Goal: Task Accomplishment & Management: Manage account settings

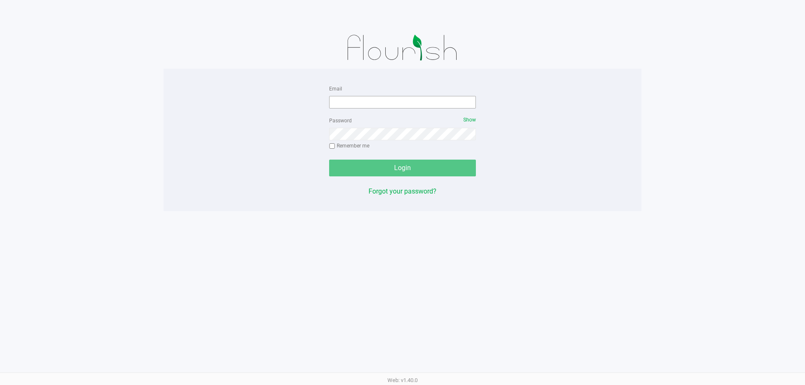
click at [330, 100] on div "Email Password Show Remember me Login Forgot your password?" at bounding box center [402, 139] width 159 height 113
click at [342, 100] on input "Email" at bounding box center [402, 102] width 147 height 13
type input "kdiaz@liveparallel.com"
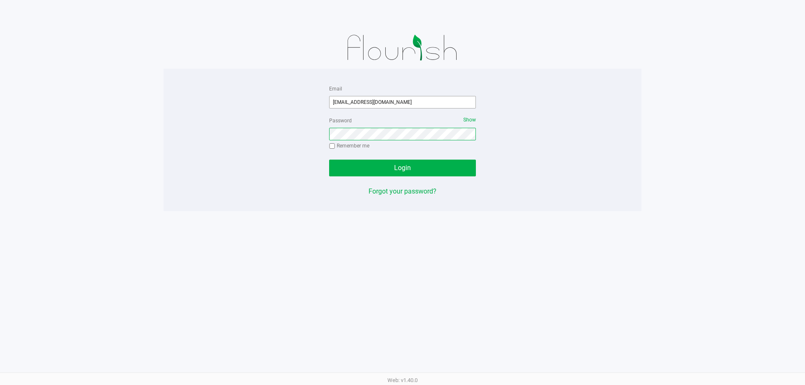
click at [329, 160] on button "Login" at bounding box center [402, 168] width 147 height 17
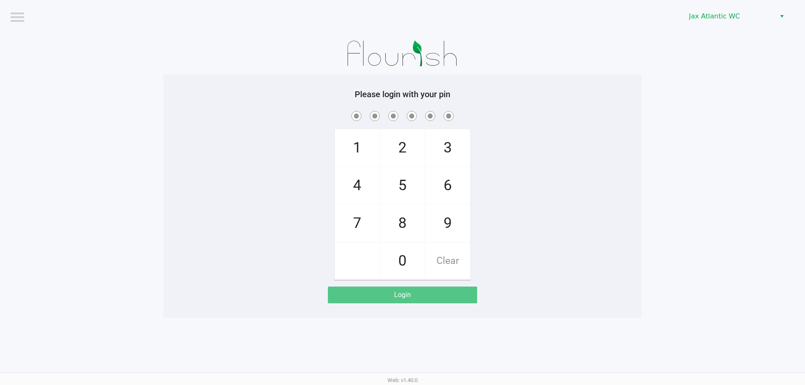
click at [448, 227] on span "9" at bounding box center [448, 223] width 44 height 37
checkbox input "true"
click at [355, 154] on span "1" at bounding box center [357, 148] width 44 height 37
checkbox input "true"
click at [355, 154] on span "1" at bounding box center [357, 148] width 44 height 37
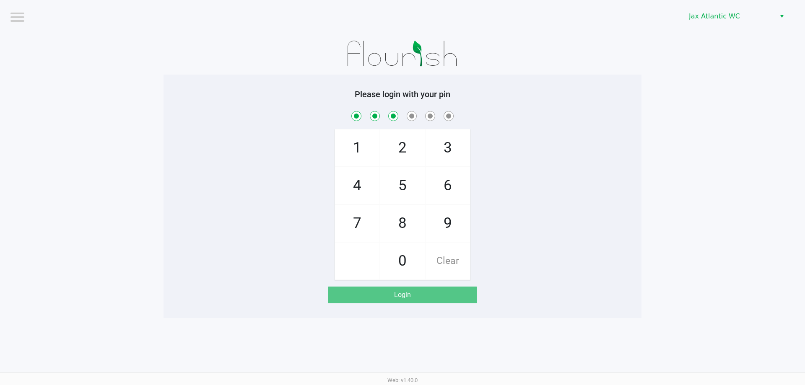
checkbox input "true"
drag, startPoint x: 373, startPoint y: 224, endPoint x: 367, endPoint y: 189, distance: 35.7
click at [373, 222] on span "7" at bounding box center [357, 223] width 44 height 37
checkbox input "true"
click at [367, 186] on span "4" at bounding box center [357, 185] width 44 height 37
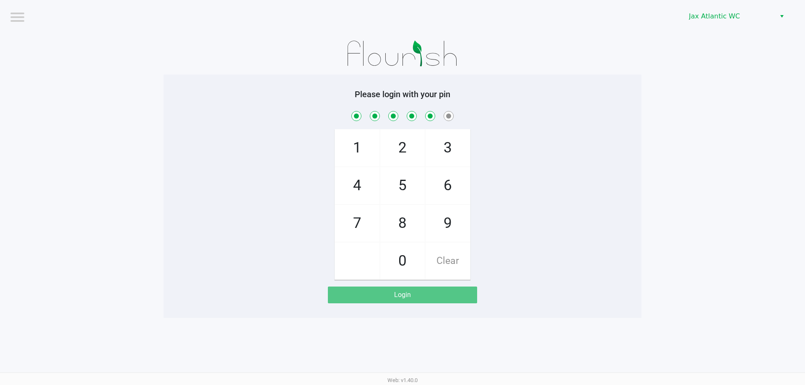
checkbox input "true"
drag, startPoint x: 361, startPoint y: 216, endPoint x: 379, endPoint y: 229, distance: 22.2
click at [361, 217] on span "7" at bounding box center [357, 223] width 44 height 37
checkbox input "true"
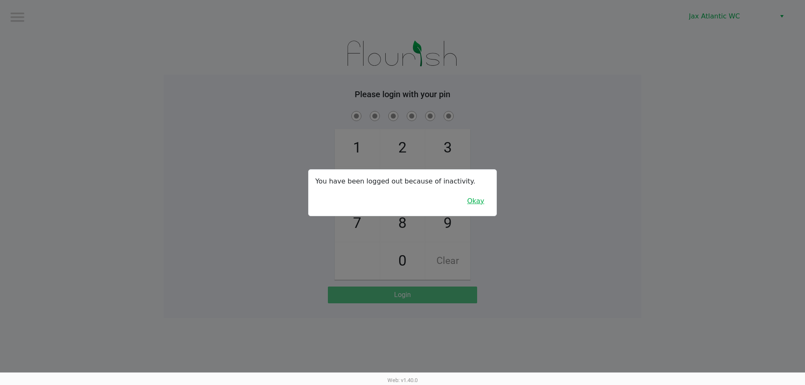
click at [476, 197] on button "Okay" at bounding box center [476, 201] width 28 height 16
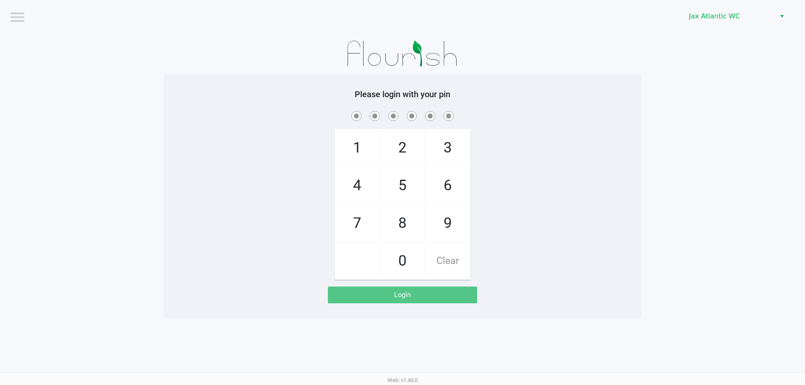
click at [448, 227] on span "9" at bounding box center [448, 223] width 44 height 37
checkbox input "true"
click at [357, 140] on span "1" at bounding box center [357, 148] width 44 height 37
checkbox input "true"
drag, startPoint x: 357, startPoint y: 140, endPoint x: 358, endPoint y: 154, distance: 13.8
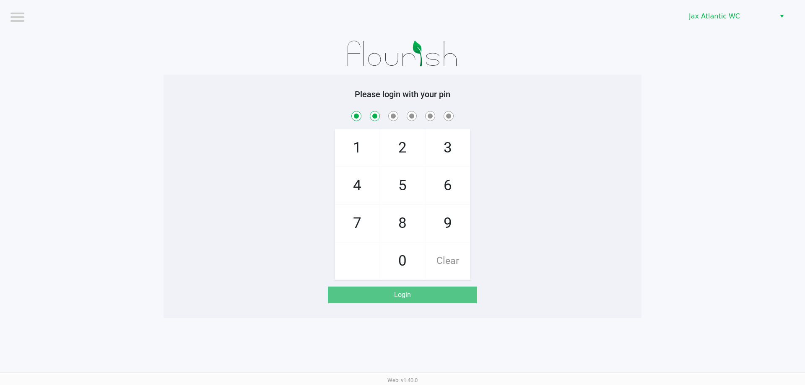
click at [358, 140] on span "1" at bounding box center [357, 148] width 44 height 37
checkbox input "true"
click at [359, 217] on span "7" at bounding box center [357, 223] width 44 height 37
checkbox input "true"
click at [374, 192] on span "4" at bounding box center [357, 185] width 44 height 37
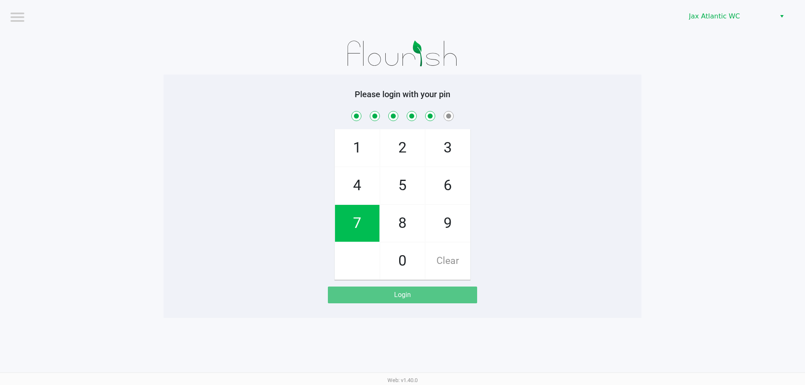
checkbox input "true"
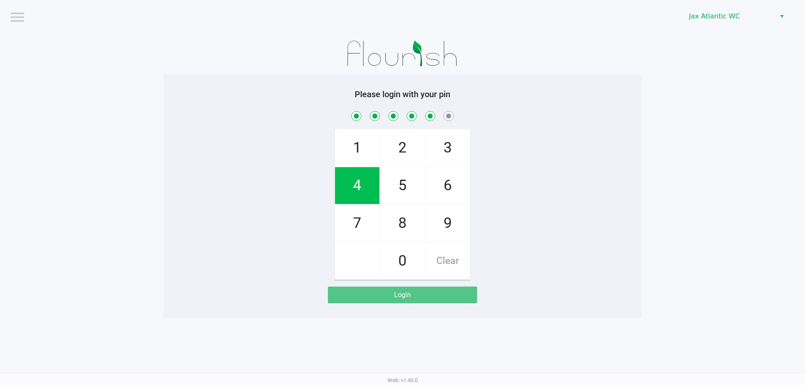
click at [374, 210] on span "7" at bounding box center [357, 223] width 44 height 37
checkbox input "true"
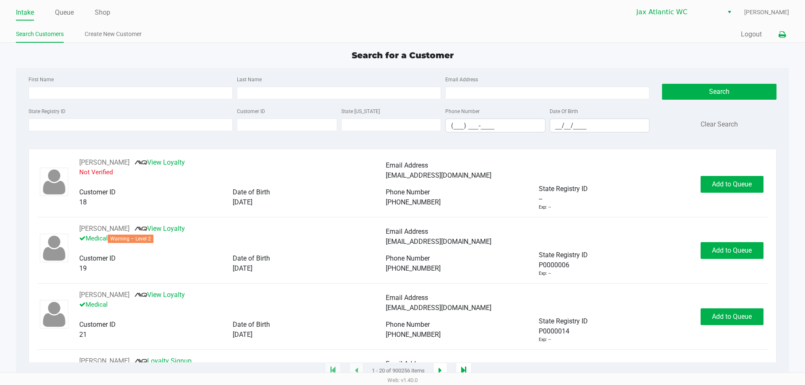
click at [778, 33] on button at bounding box center [782, 35] width 14 height 16
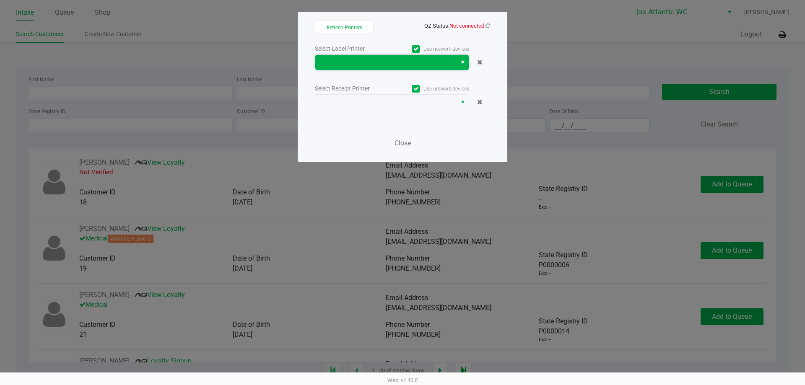
click at [412, 62] on span at bounding box center [385, 62] width 131 height 10
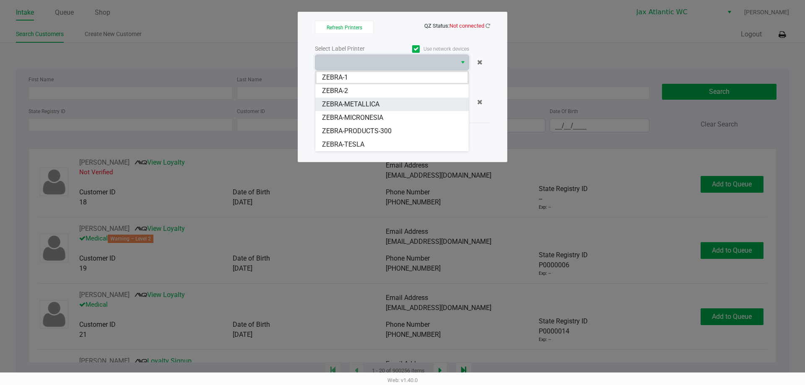
click at [381, 105] on li "ZEBRA-METALLICA" at bounding box center [391, 104] width 153 height 13
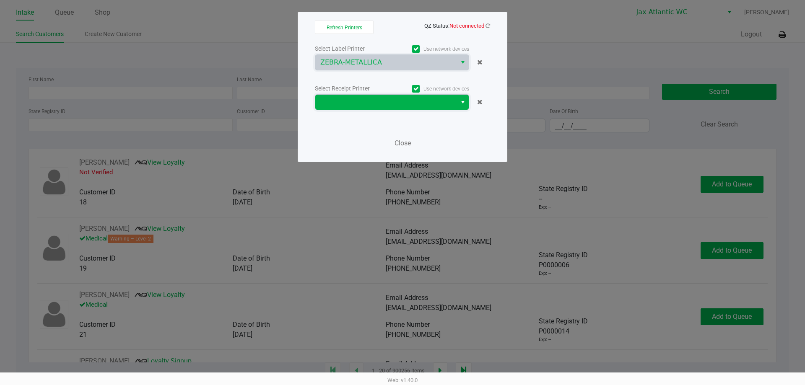
click at [407, 101] on span at bounding box center [385, 102] width 131 height 10
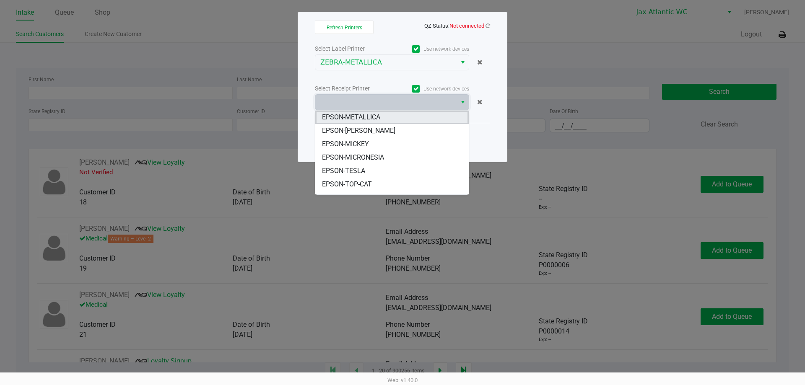
click at [393, 121] on li "EPSON-METALLICA" at bounding box center [391, 117] width 153 height 13
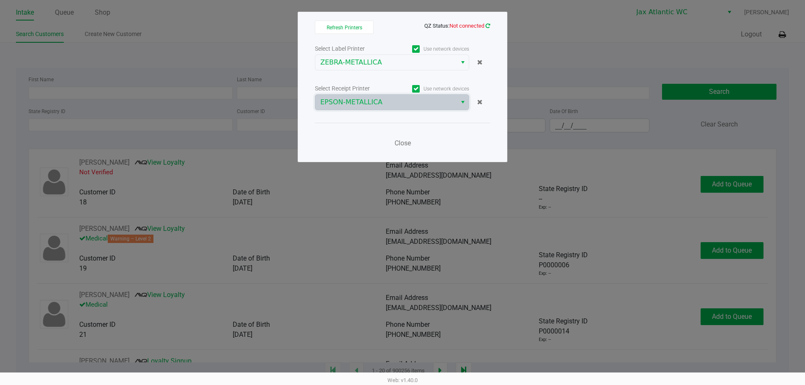
click at [488, 25] on icon at bounding box center [488, 25] width 5 height 5
click at [489, 23] on icon at bounding box center [488, 25] width 5 height 5
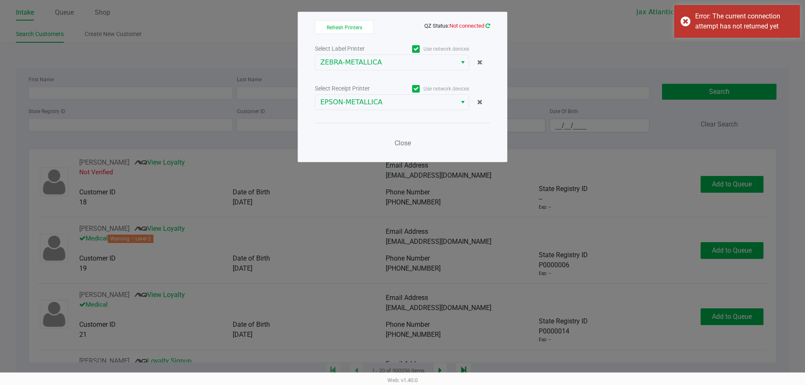
click at [489, 26] on icon at bounding box center [488, 25] width 5 height 5
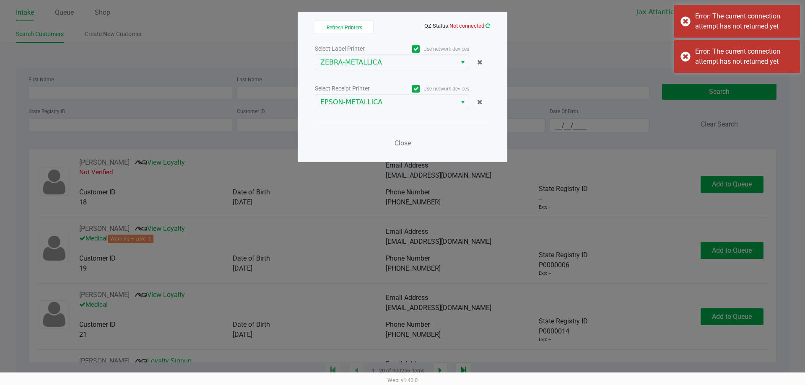
click at [489, 26] on icon at bounding box center [488, 25] width 5 height 5
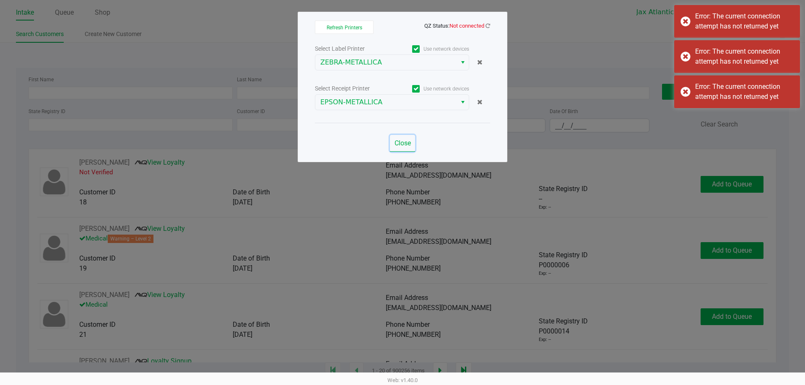
click at [412, 144] on button "Close" at bounding box center [402, 143] width 25 height 17
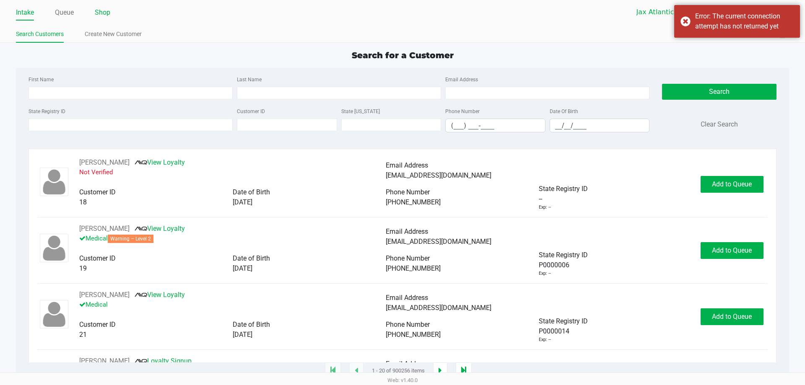
click at [104, 13] on link "Shop" at bounding box center [103, 13] width 16 height 12
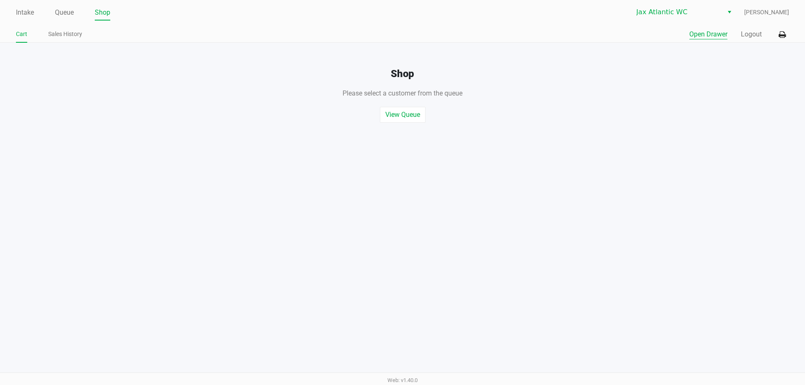
click at [707, 34] on button "Open Drawer" at bounding box center [708, 34] width 38 height 10
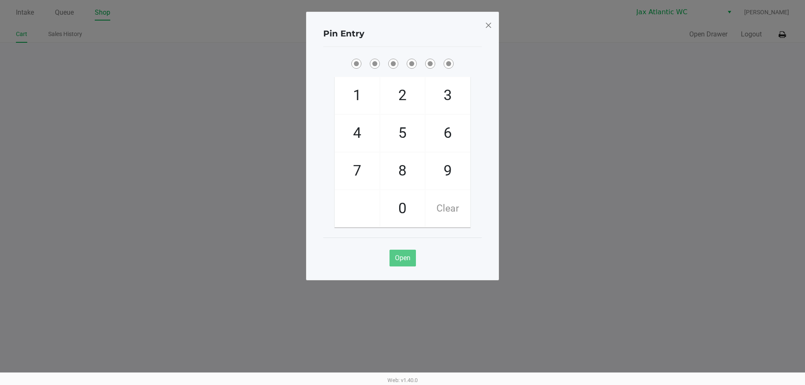
click at [455, 172] on span "9" at bounding box center [448, 171] width 44 height 37
checkbox input "true"
click at [357, 96] on span "1" at bounding box center [357, 95] width 44 height 37
checkbox input "true"
click at [358, 94] on span "1" at bounding box center [357, 95] width 44 height 37
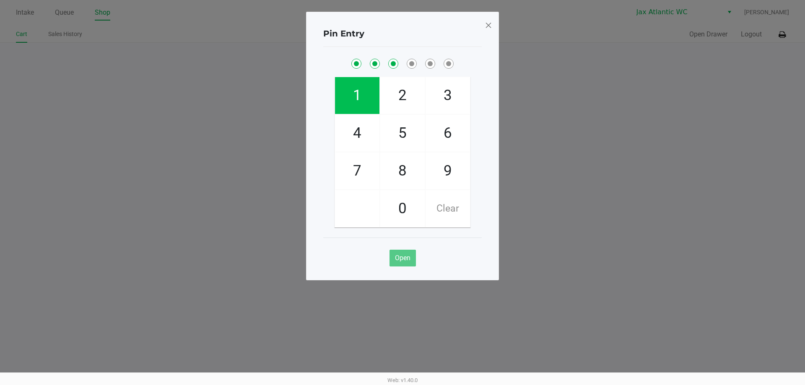
checkbox input "true"
click at [351, 176] on span "7" at bounding box center [357, 171] width 44 height 37
checkbox input "true"
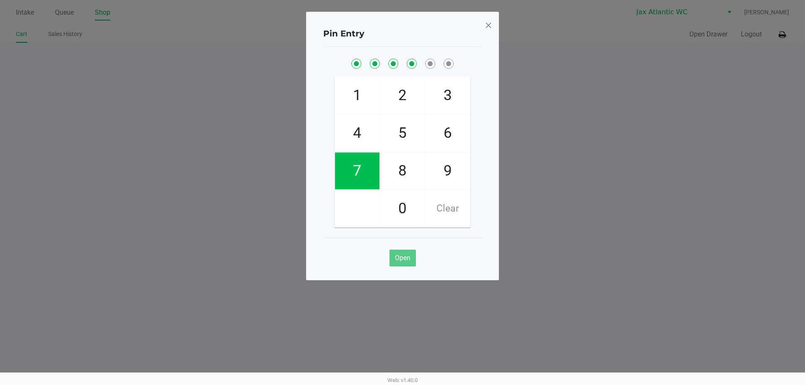
click at [364, 140] on span "4" at bounding box center [357, 133] width 44 height 37
checkbox input "true"
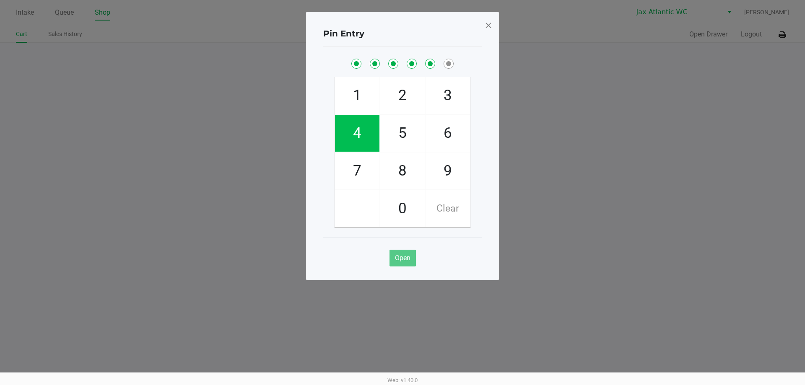
click at [367, 166] on span "7" at bounding box center [357, 171] width 44 height 37
checkbox input "true"
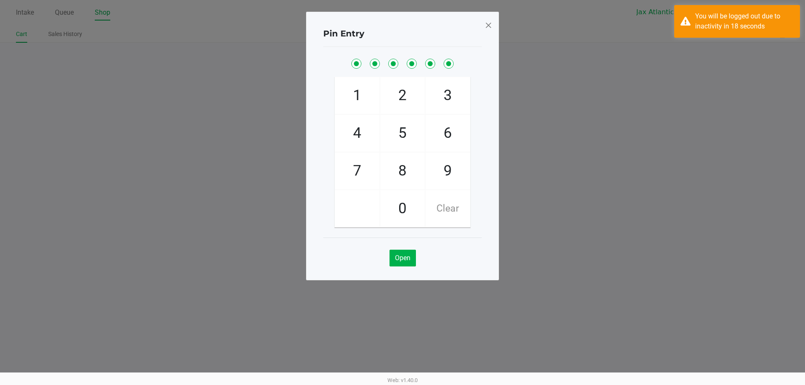
drag, startPoint x: 714, startPoint y: 128, endPoint x: 665, endPoint y: 103, distance: 55.7
click at [715, 129] on ngb-modal-window "Pin Entry 1 4 7 2 5 8 0 3 6 9 Clear Open" at bounding box center [402, 192] width 805 height 385
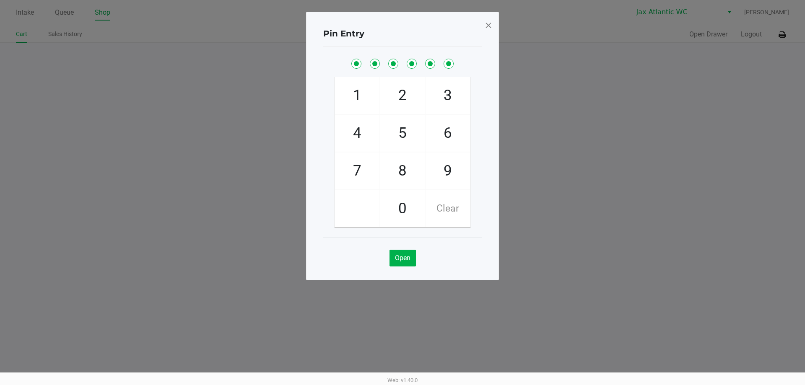
click at [490, 31] on span at bounding box center [489, 24] width 8 height 13
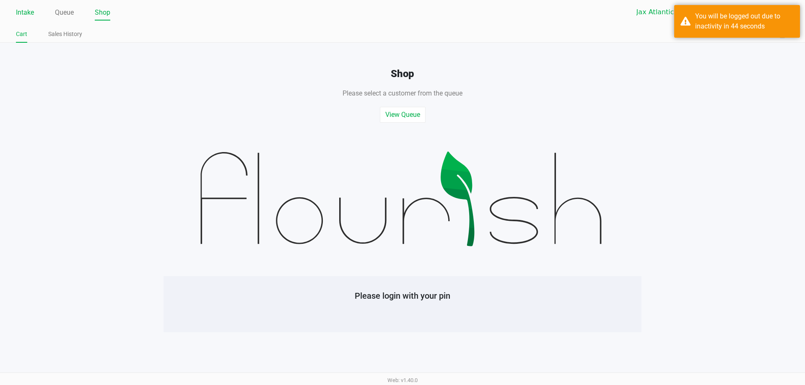
click at [19, 14] on link "Intake" at bounding box center [25, 13] width 18 height 12
click at [20, 12] on link "Intake" at bounding box center [25, 13] width 18 height 12
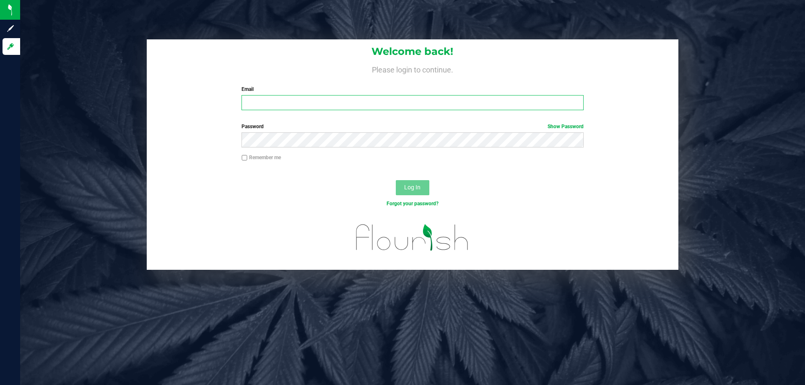
click at [335, 109] on input "Email" at bounding box center [413, 102] width 342 height 15
type input "kdiaz@liveparallel.com"
click at [396, 180] on button "Log In" at bounding box center [413, 187] width 34 height 15
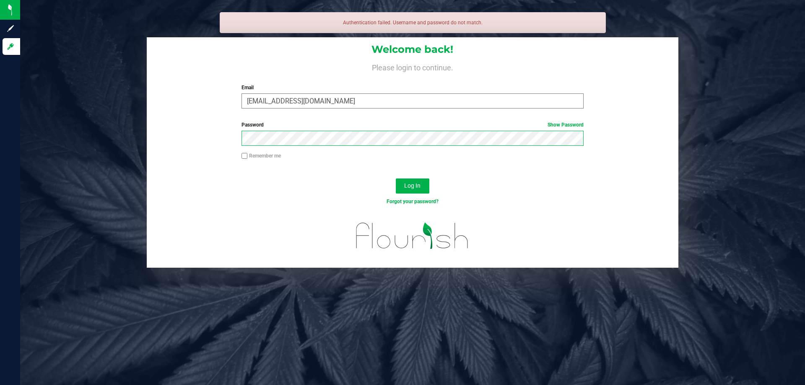
click at [396, 179] on button "Log In" at bounding box center [413, 186] width 34 height 15
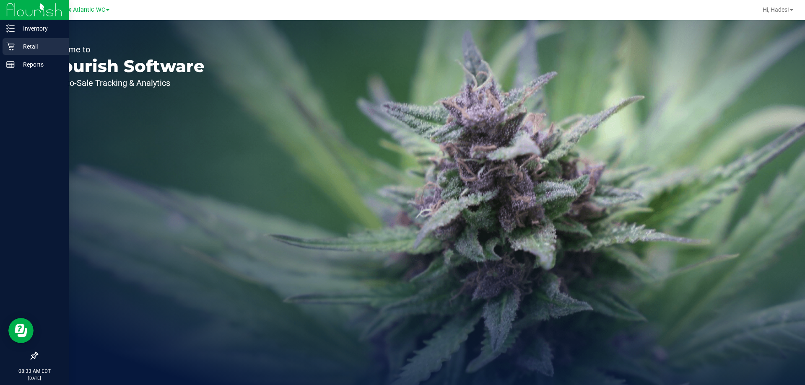
click at [10, 48] on icon at bounding box center [10, 47] width 8 height 8
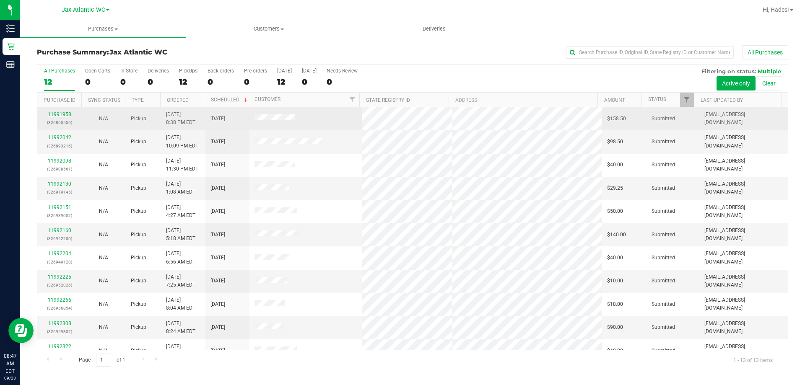
click at [57, 113] on link "11991958" at bounding box center [59, 115] width 23 height 6
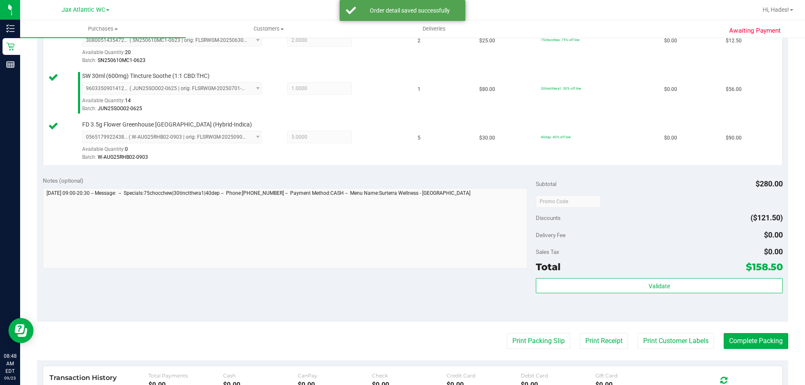
scroll to position [252, 0]
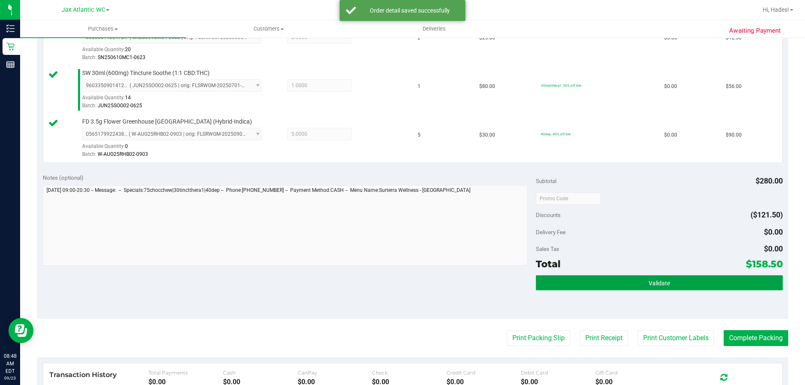
click at [640, 281] on button "Validate" at bounding box center [659, 283] width 247 height 15
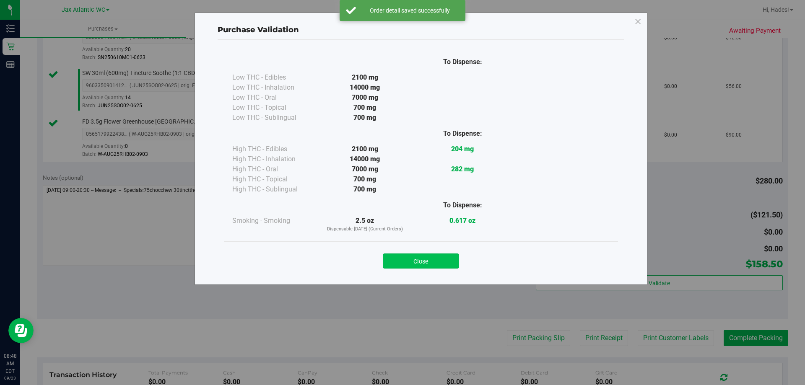
click at [417, 263] on button "Close" at bounding box center [421, 261] width 76 height 15
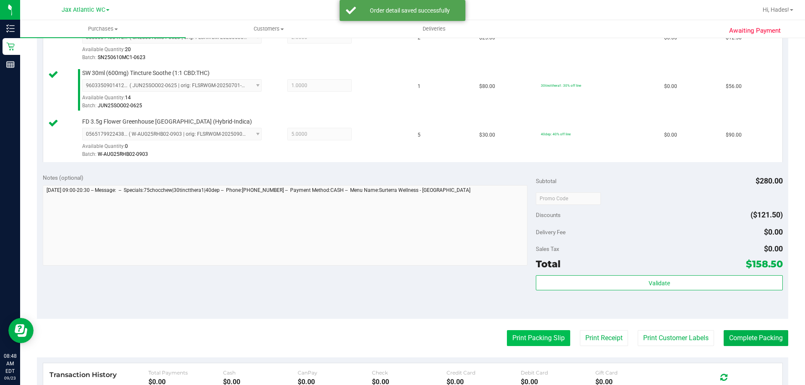
click at [523, 341] on button "Print Packing Slip" at bounding box center [538, 338] width 63 height 16
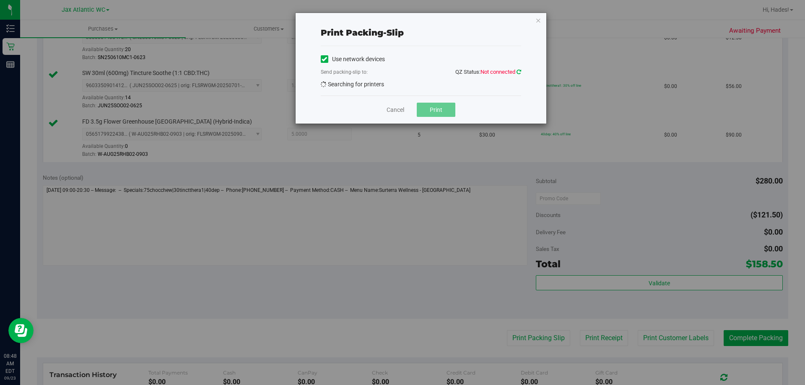
click at [518, 70] on icon at bounding box center [519, 71] width 5 height 5
drag, startPoint x: 395, startPoint y: 109, endPoint x: 405, endPoint y: 120, distance: 14.6
click at [396, 109] on link "Cancel" at bounding box center [396, 110] width 18 height 9
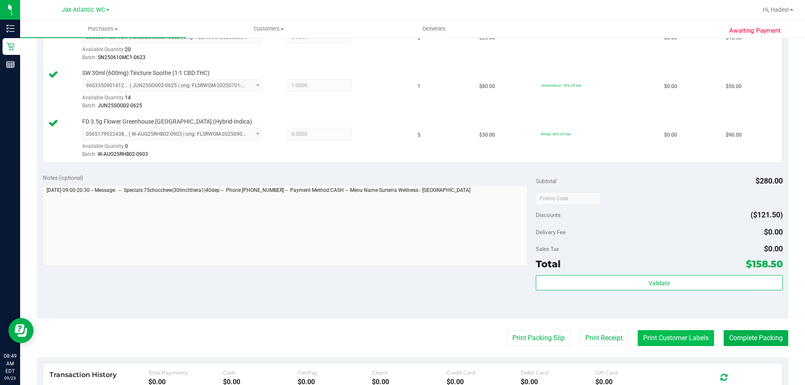
click at [664, 338] on button "Print Customer Labels" at bounding box center [676, 338] width 76 height 16
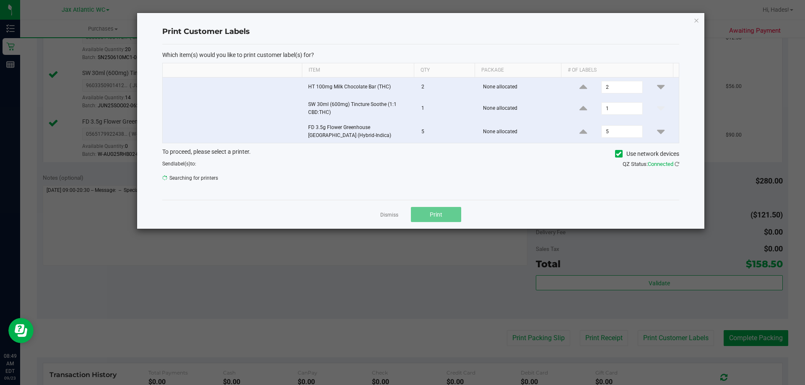
drag, startPoint x: 385, startPoint y: 213, endPoint x: 502, endPoint y: 298, distance: 145.1
click at [385, 213] on link "Dismiss" at bounding box center [389, 215] width 18 height 7
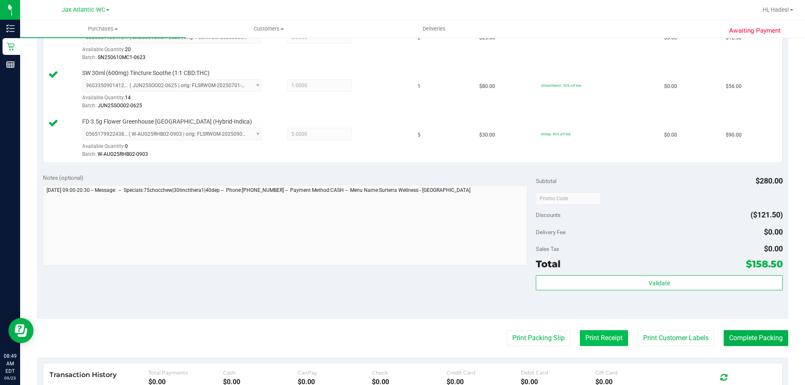
click at [600, 340] on button "Print Receipt" at bounding box center [604, 338] width 48 height 16
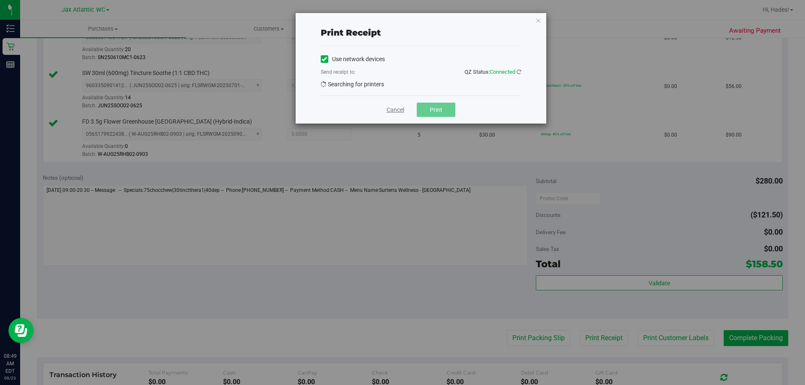
click at [396, 112] on link "Cancel" at bounding box center [396, 110] width 18 height 9
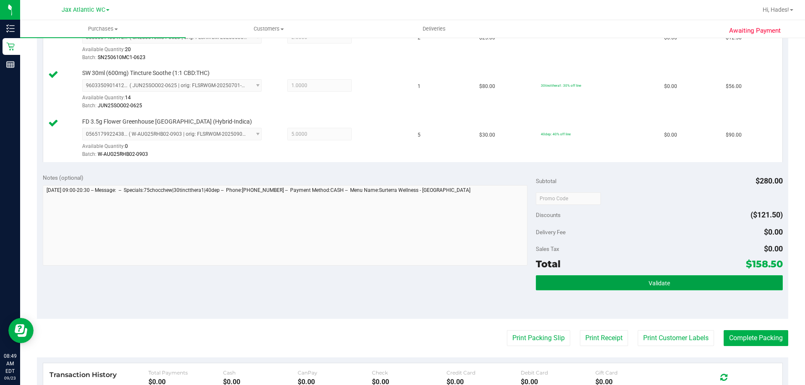
click at [593, 278] on button "Validate" at bounding box center [659, 283] width 247 height 15
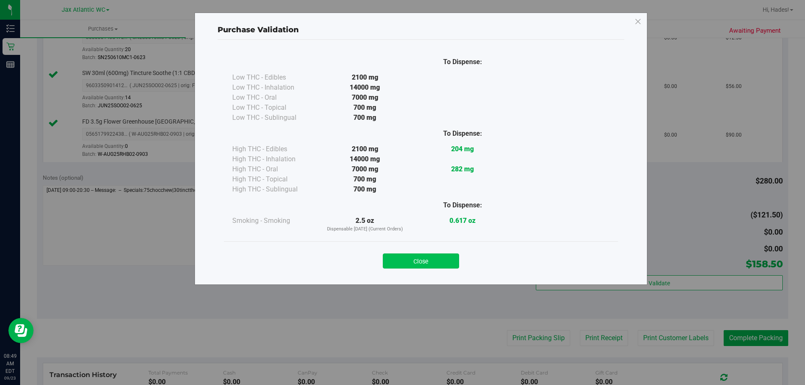
click at [451, 263] on button "Close" at bounding box center [421, 261] width 76 height 15
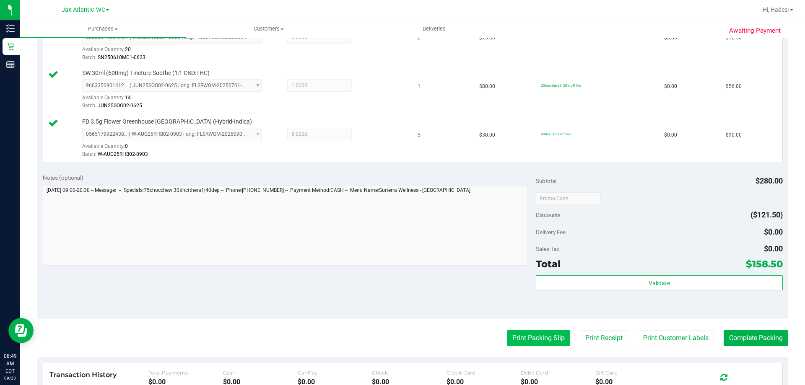
click at [534, 340] on button "Print Packing Slip" at bounding box center [538, 338] width 63 height 16
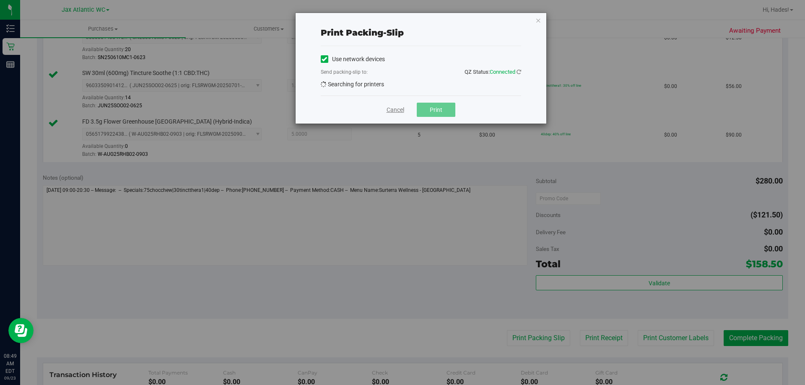
click at [396, 113] on link "Cancel" at bounding box center [396, 110] width 18 height 9
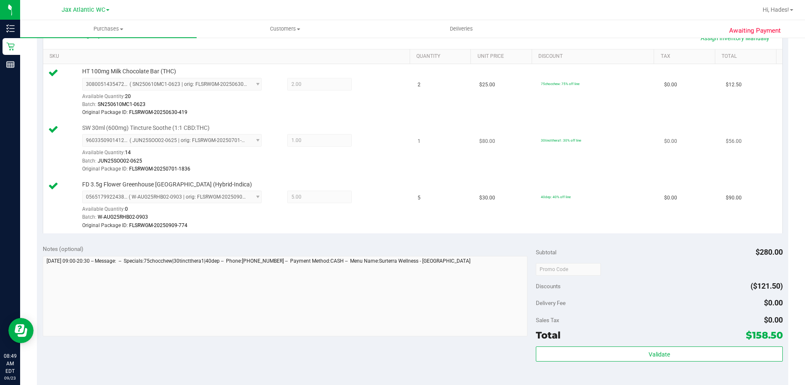
scroll to position [252, 0]
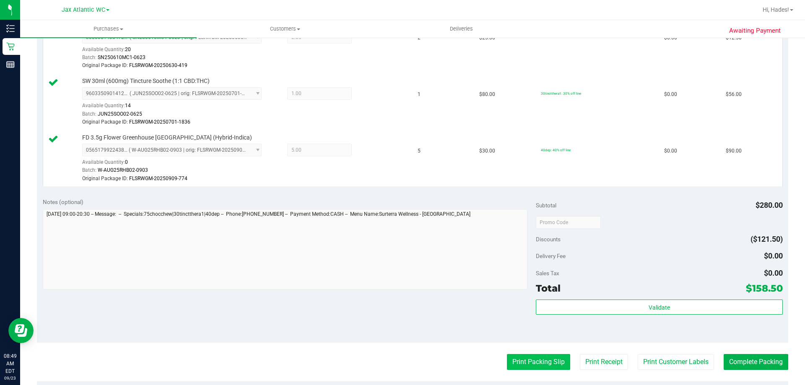
click at [552, 360] on button "Print Packing Slip" at bounding box center [538, 362] width 63 height 16
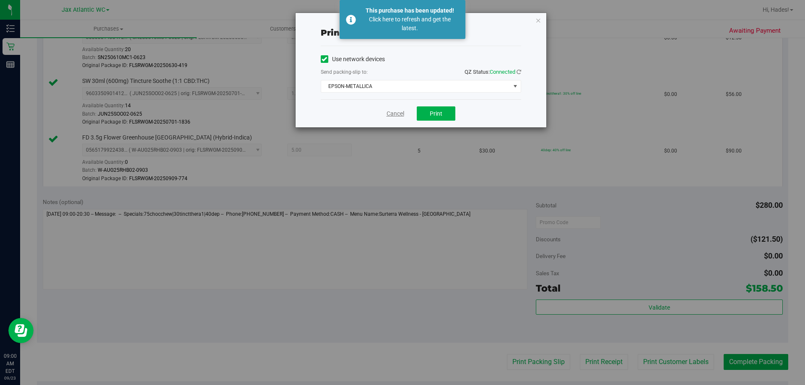
click at [389, 112] on link "Cancel" at bounding box center [396, 113] width 18 height 9
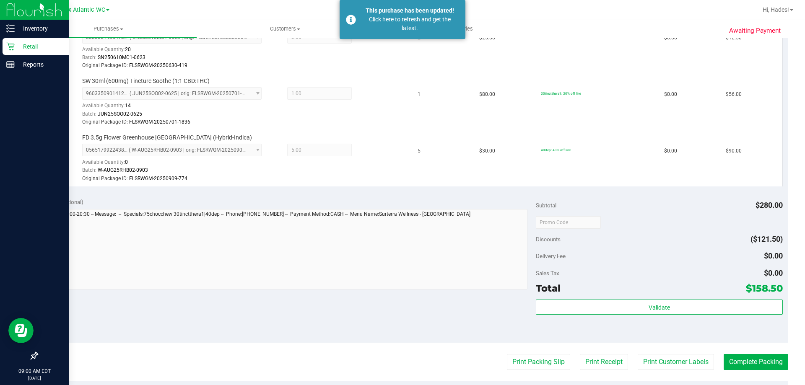
click at [34, 44] on p "Retail" at bounding box center [40, 47] width 50 height 10
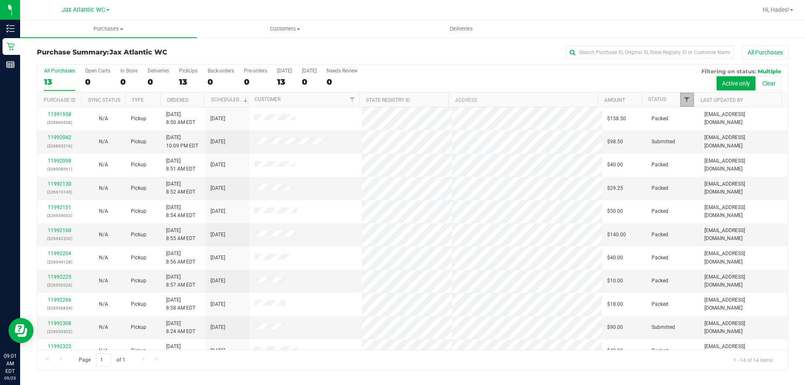
click at [689, 99] on span "Filter" at bounding box center [687, 99] width 7 height 7
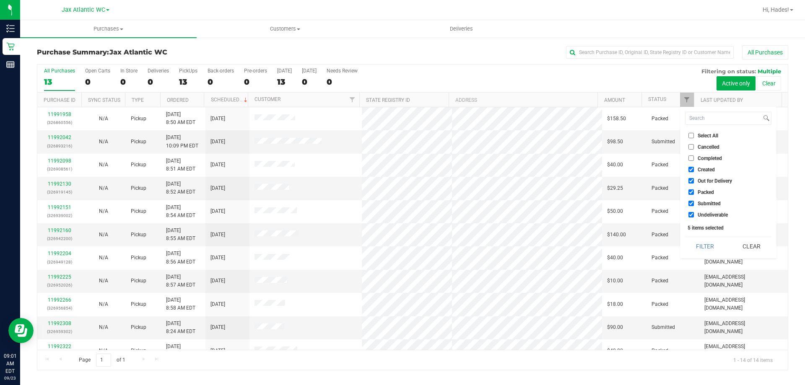
click at [692, 169] on input "Created" at bounding box center [691, 169] width 5 height 5
checkbox input "false"
click at [692, 181] on input "Out for Delivery" at bounding box center [691, 180] width 5 height 5
checkbox input "false"
click at [690, 195] on input "Packed" at bounding box center [691, 192] width 5 height 5
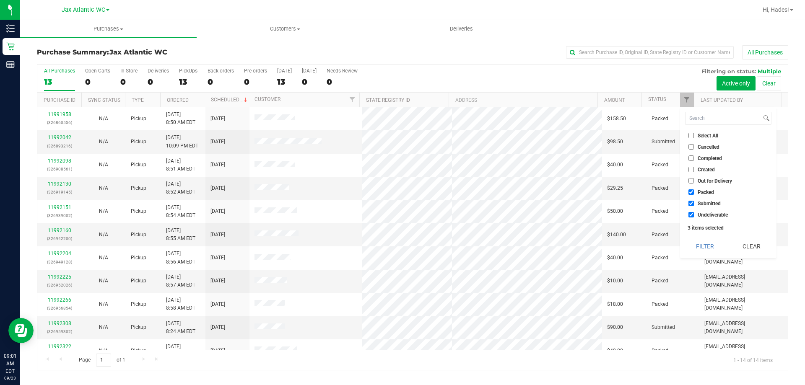
checkbox input "false"
click at [689, 214] on input "Undeliverable" at bounding box center [691, 214] width 5 height 5
checkbox input "false"
click at [701, 241] on button "Filter" at bounding box center [705, 246] width 40 height 18
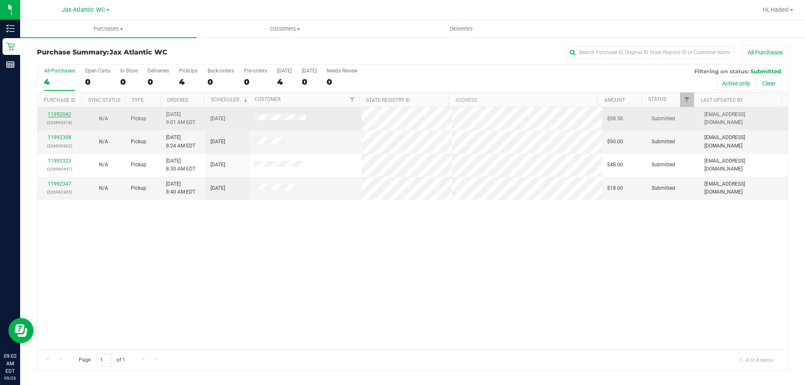
click at [65, 113] on link "11992042" at bounding box center [59, 115] width 23 height 6
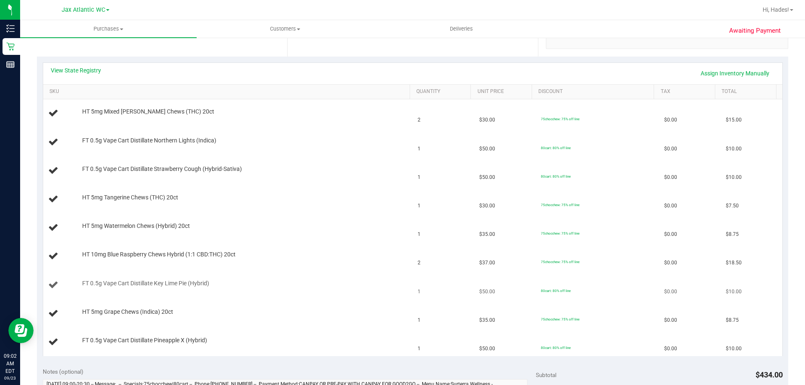
scroll to position [168, 0]
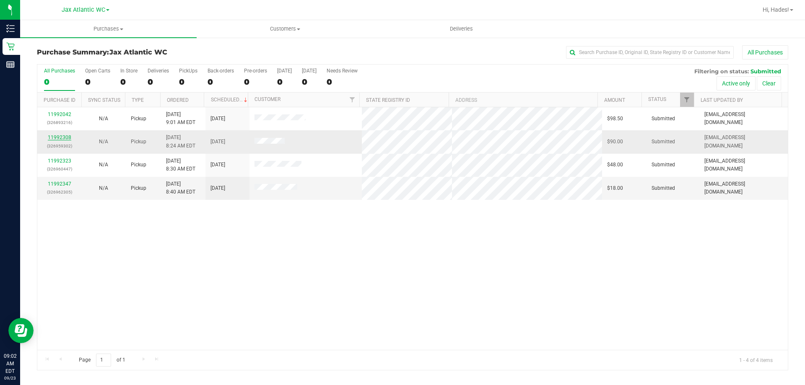
click at [58, 138] on link "11992308" at bounding box center [59, 138] width 23 height 6
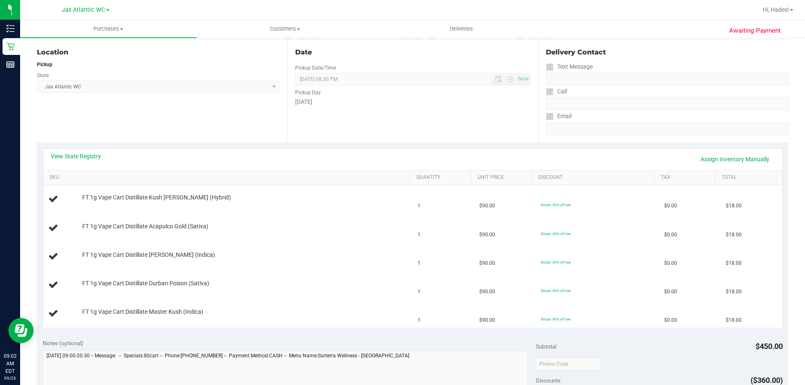
scroll to position [84, 0]
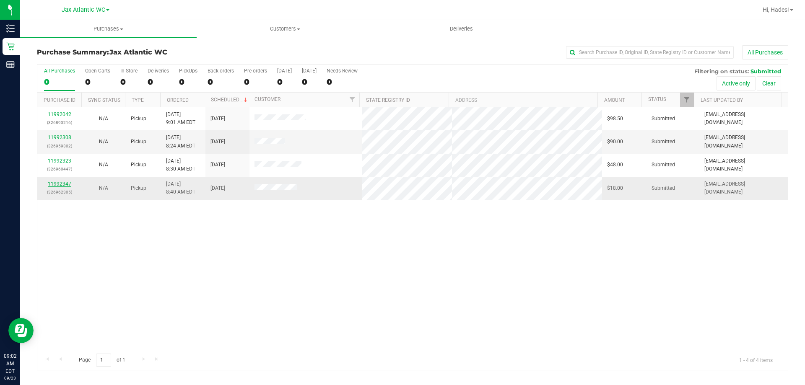
click at [61, 185] on link "11992347" at bounding box center [59, 184] width 23 height 6
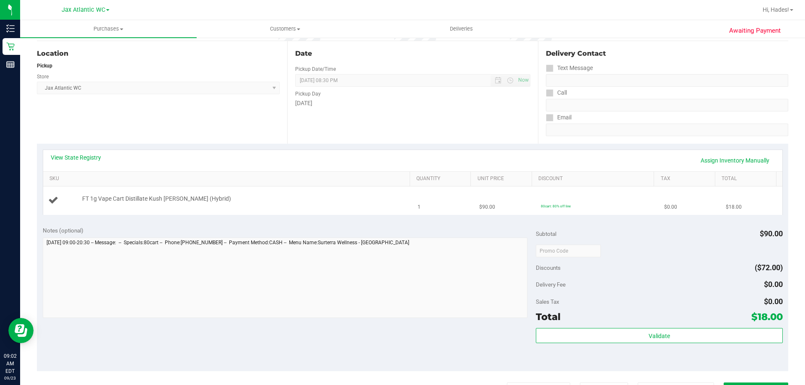
scroll to position [84, 0]
click at [191, 120] on div "Location Pickup Store Jax Atlantic WC Select Store Bonita Springs WC Boynton Be…" at bounding box center [162, 90] width 250 height 103
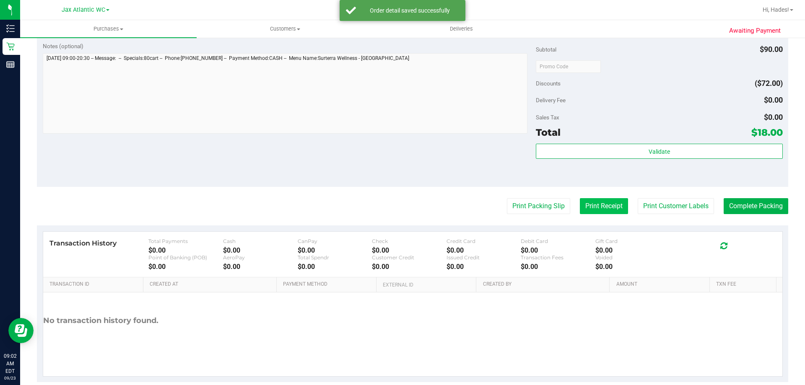
scroll to position [294, 0]
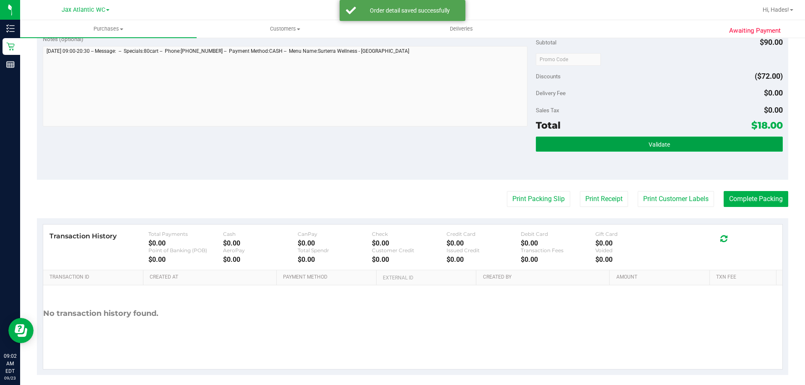
click at [621, 148] on button "Validate" at bounding box center [659, 144] width 247 height 15
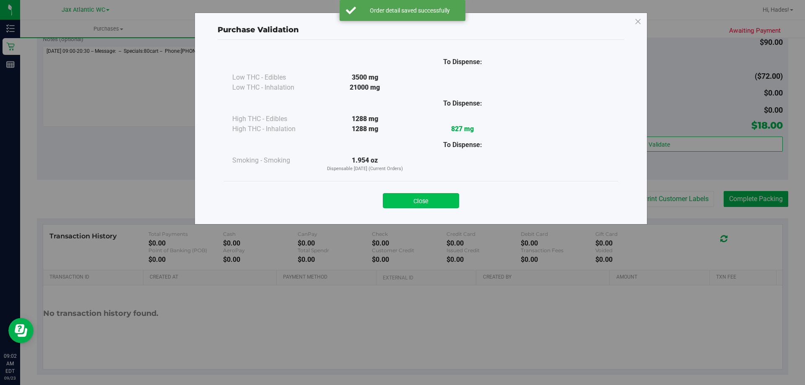
click at [436, 201] on button "Close" at bounding box center [421, 200] width 76 height 15
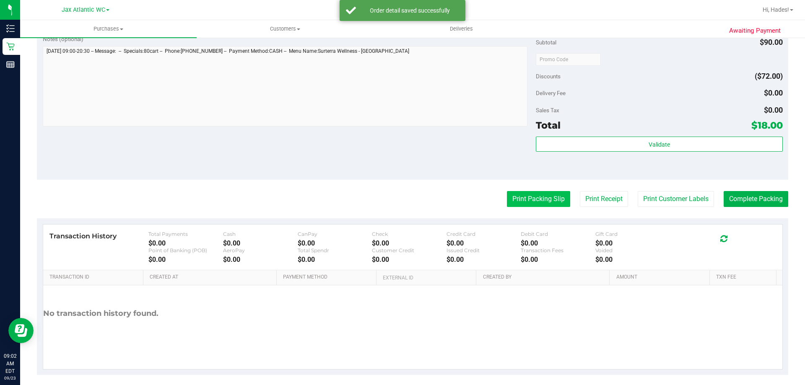
click at [548, 198] on button "Print Packing Slip" at bounding box center [538, 199] width 63 height 16
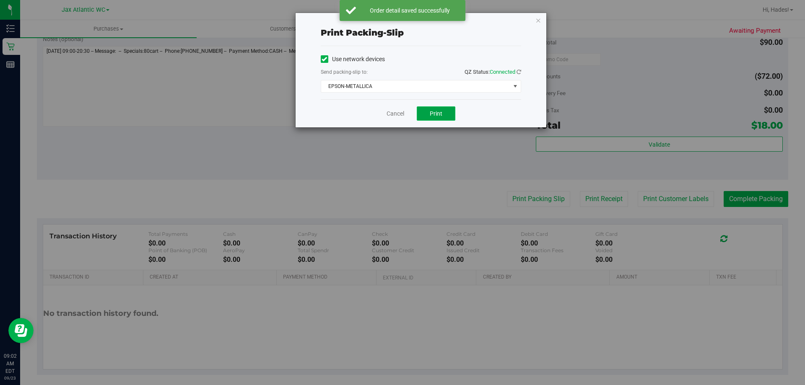
click at [445, 113] on button "Print" at bounding box center [436, 114] width 39 height 14
click at [402, 113] on link "Cancel" at bounding box center [396, 113] width 18 height 9
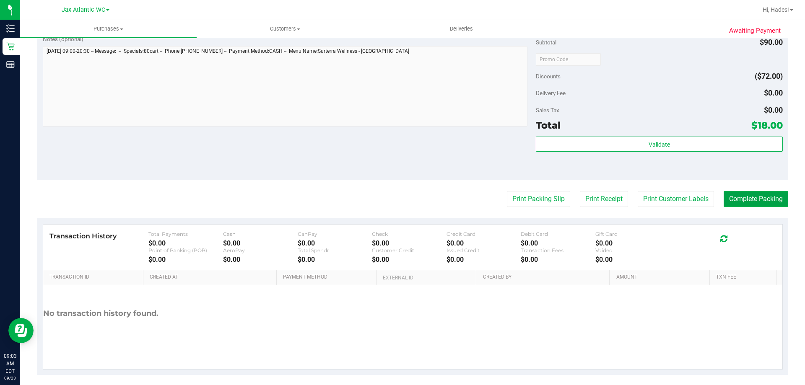
click at [769, 203] on button "Complete Packing" at bounding box center [756, 199] width 65 height 16
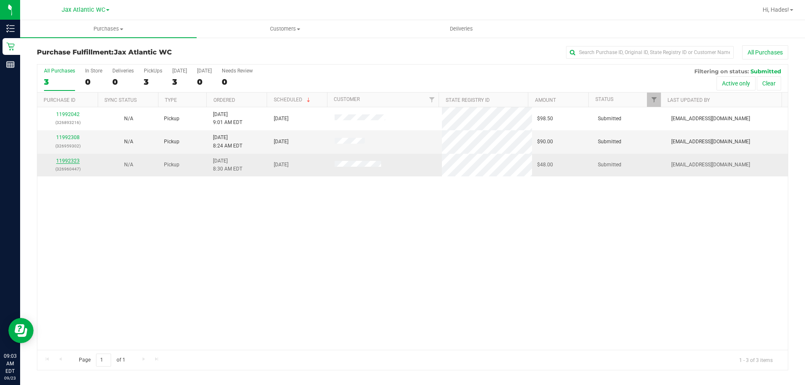
click at [68, 161] on link "11992323" at bounding box center [67, 161] width 23 height 6
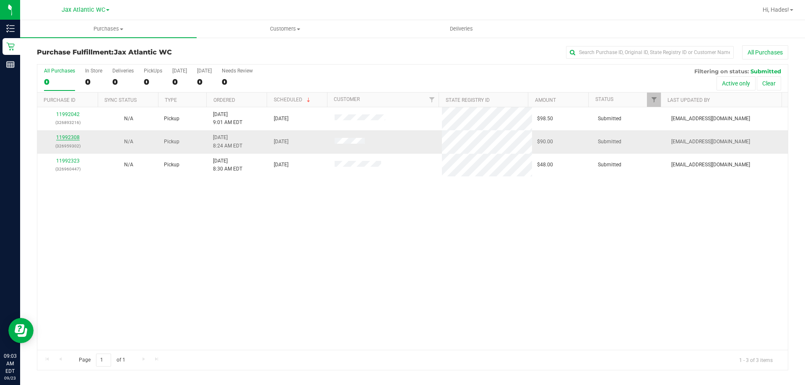
click at [65, 135] on link "11992308" at bounding box center [67, 138] width 23 height 6
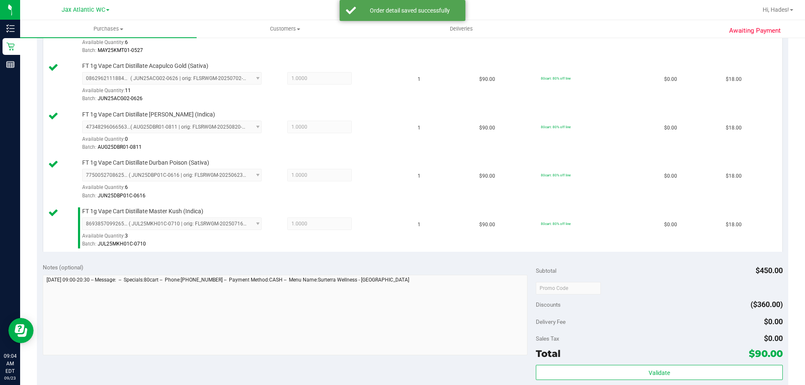
scroll to position [294, 0]
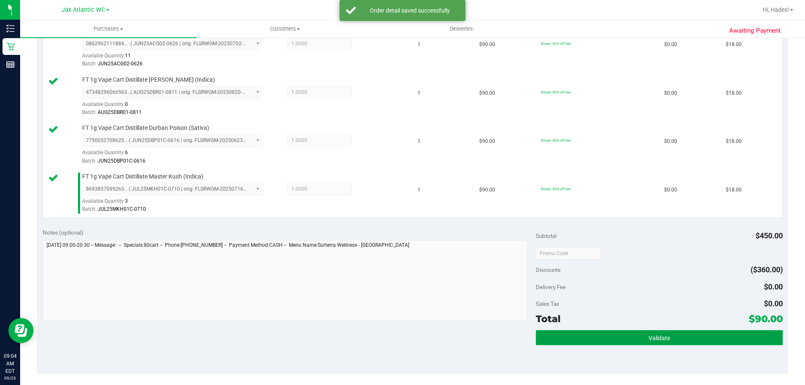
click at [636, 341] on button "Validate" at bounding box center [659, 337] width 247 height 15
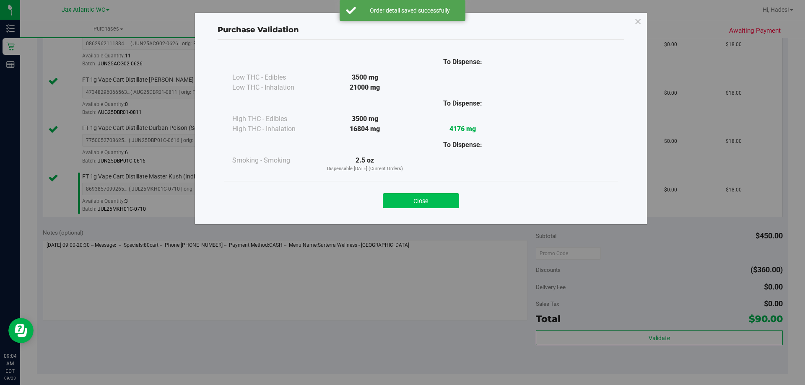
click at [416, 200] on button "Close" at bounding box center [421, 200] width 76 height 15
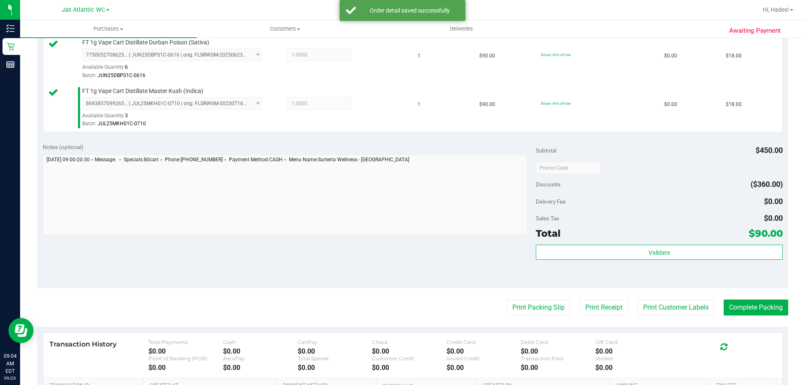
scroll to position [494, 0]
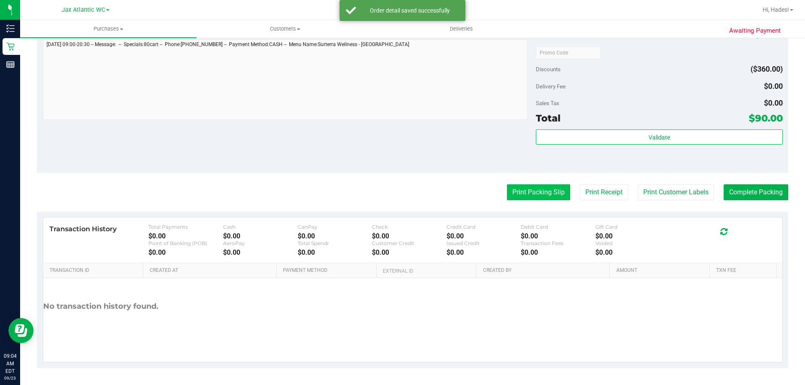
click at [544, 187] on button "Print Packing Slip" at bounding box center [538, 193] width 63 height 16
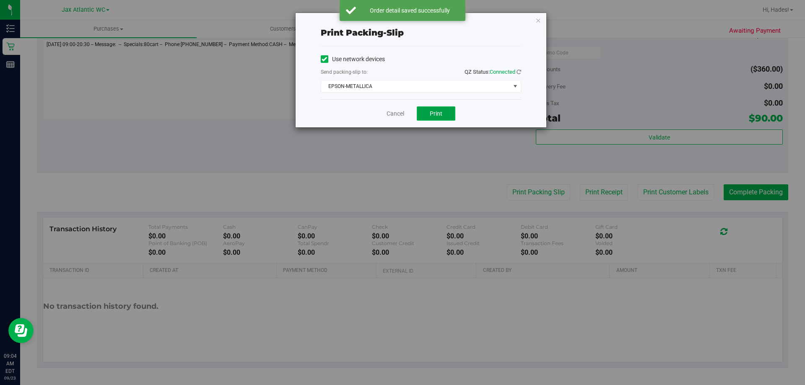
click at [430, 112] on span "Print" at bounding box center [436, 113] width 13 height 7
click at [396, 114] on link "Cancel" at bounding box center [396, 113] width 18 height 9
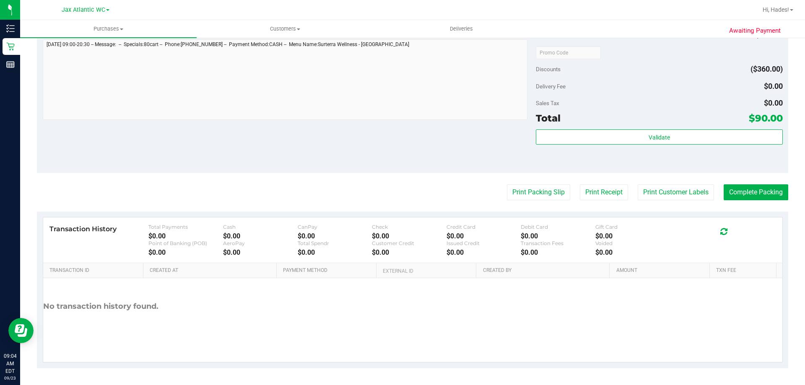
click at [769, 193] on button "Complete Packing" at bounding box center [756, 193] width 65 height 16
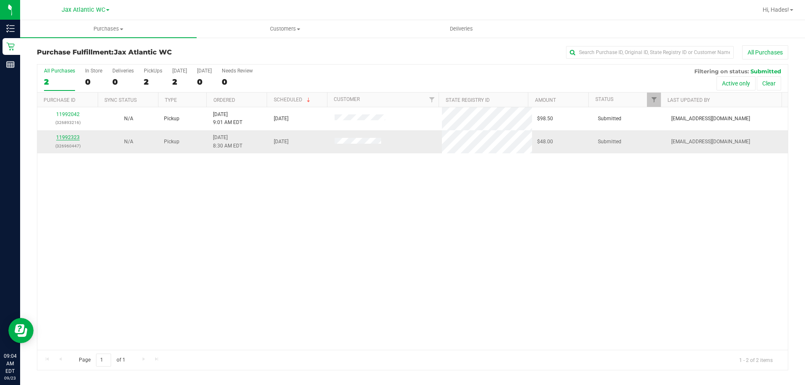
click at [71, 136] on link "11992323" at bounding box center [67, 138] width 23 height 6
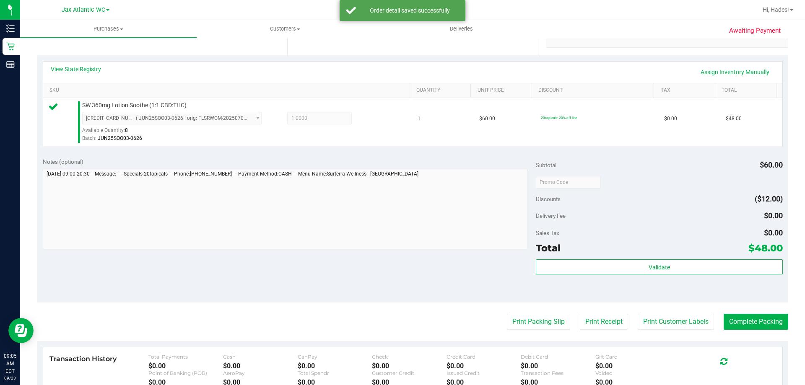
scroll to position [210, 0]
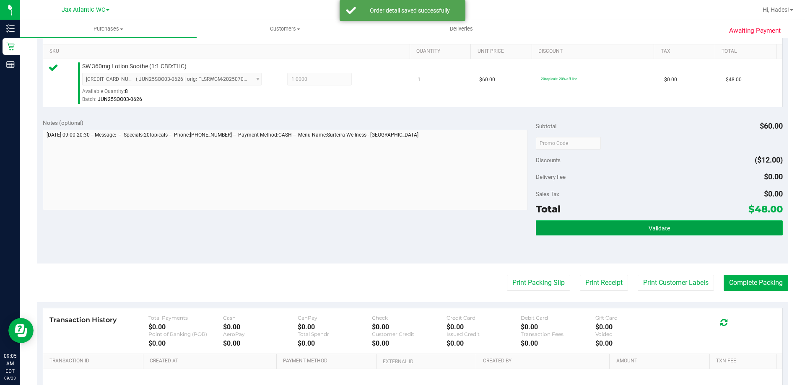
click at [621, 232] on button "Validate" at bounding box center [659, 228] width 247 height 15
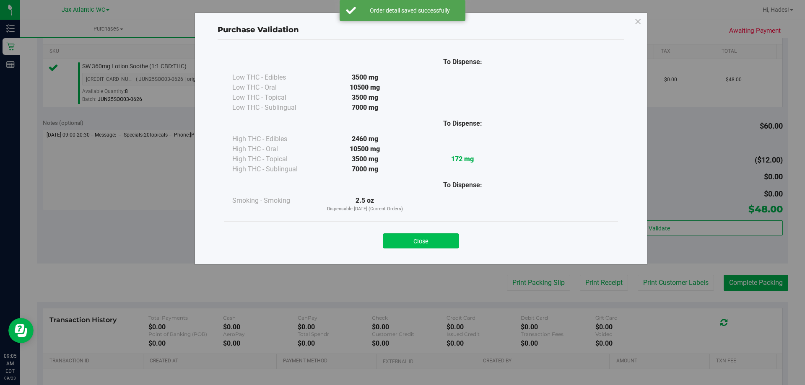
click at [443, 240] on button "Close" at bounding box center [421, 241] width 76 height 15
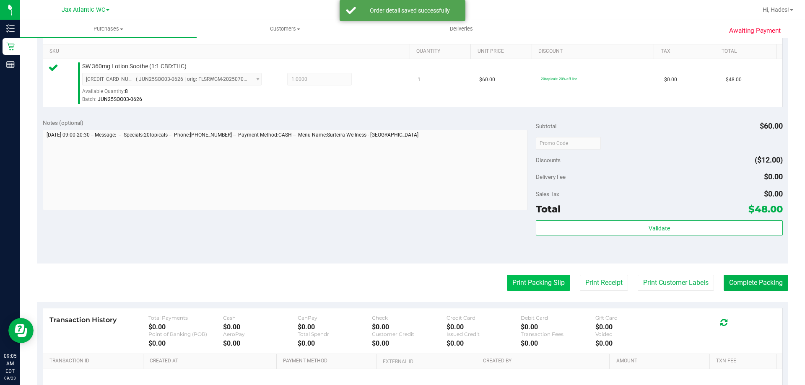
click at [507, 283] on button "Print Packing Slip" at bounding box center [538, 283] width 63 height 16
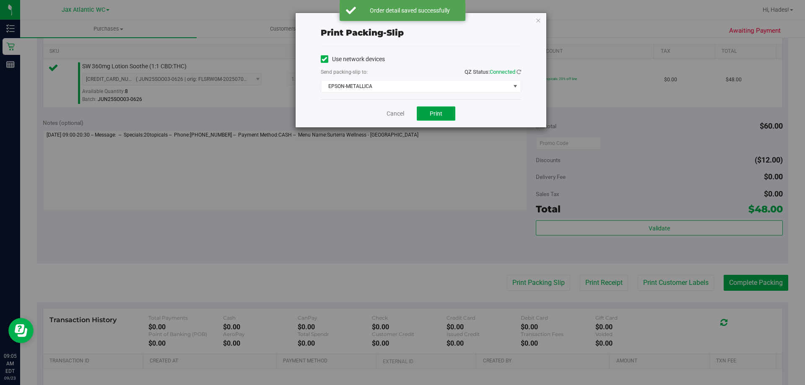
click at [438, 113] on span "Print" at bounding box center [436, 113] width 13 height 7
click at [401, 114] on link "Cancel" at bounding box center [396, 113] width 18 height 9
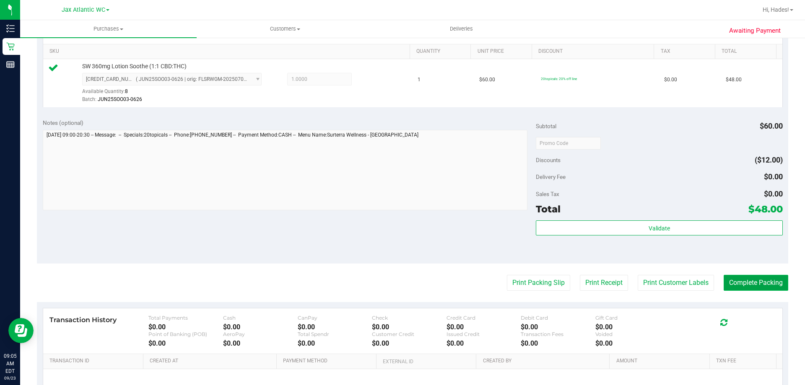
click at [765, 279] on button "Complete Packing" at bounding box center [756, 283] width 65 height 16
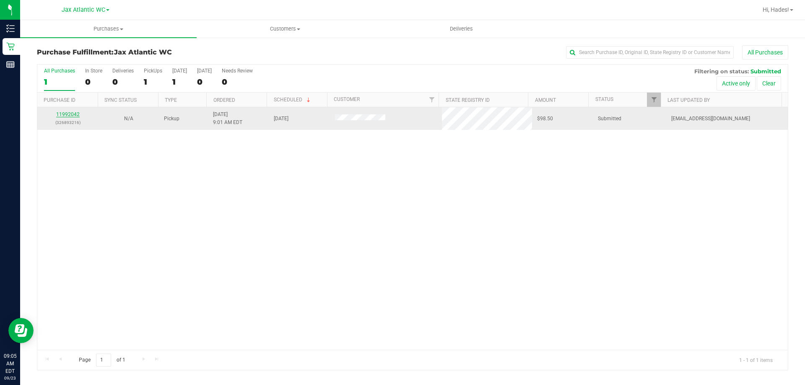
click at [71, 114] on link "11992042" at bounding box center [67, 115] width 23 height 6
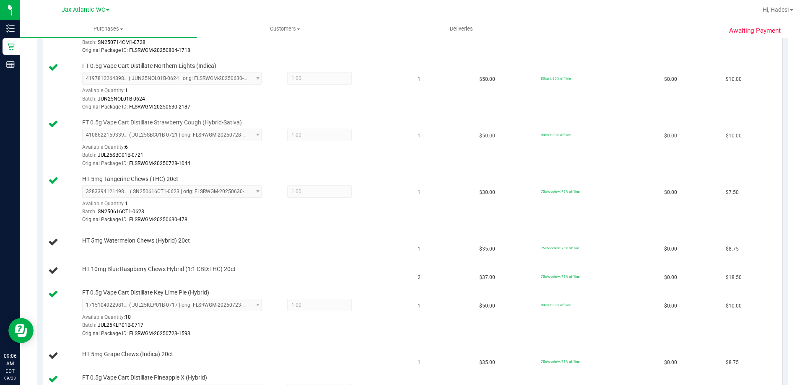
scroll to position [294, 0]
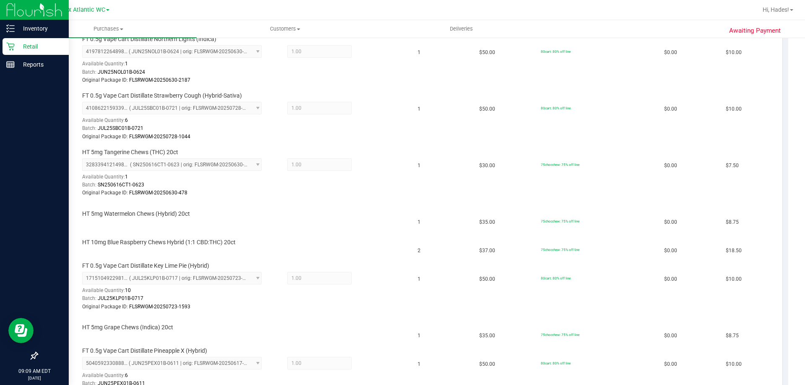
click at [28, 43] on p "Retail" at bounding box center [40, 47] width 50 height 10
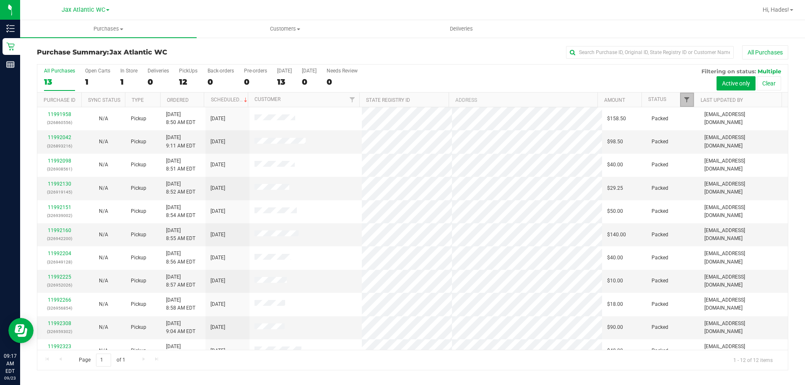
click at [687, 97] on span "Filter" at bounding box center [687, 99] width 7 height 7
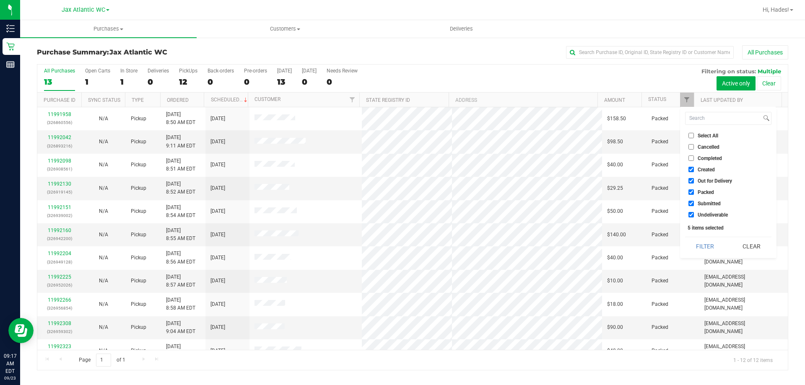
click at [689, 169] on input "Created" at bounding box center [691, 169] width 5 height 5
checkbox input "false"
click at [692, 179] on input "Out for Delivery" at bounding box center [691, 180] width 5 height 5
checkbox input "false"
click at [690, 195] on input "Packed" at bounding box center [691, 192] width 5 height 5
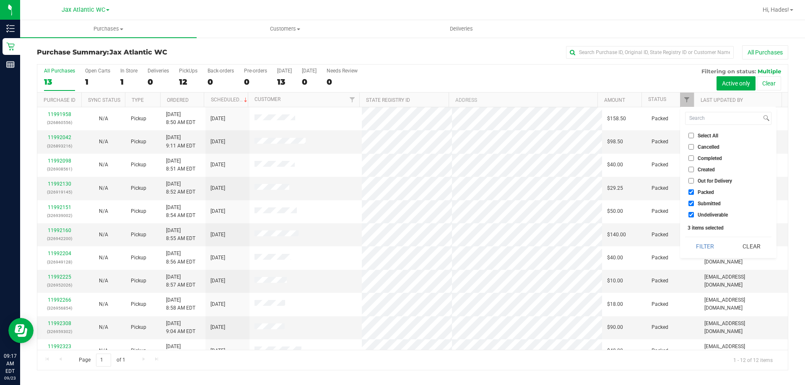
checkbox input "false"
click at [692, 215] on input "Undeliverable" at bounding box center [691, 214] width 5 height 5
checkbox input "false"
click at [697, 241] on button "Filter" at bounding box center [705, 246] width 40 height 18
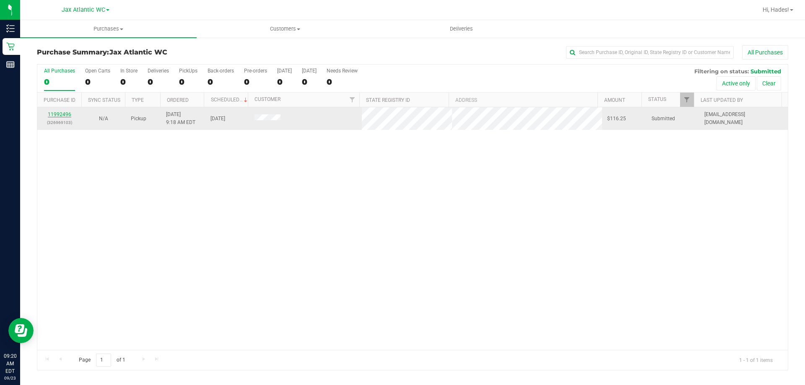
click at [62, 114] on link "11992496" at bounding box center [59, 115] width 23 height 6
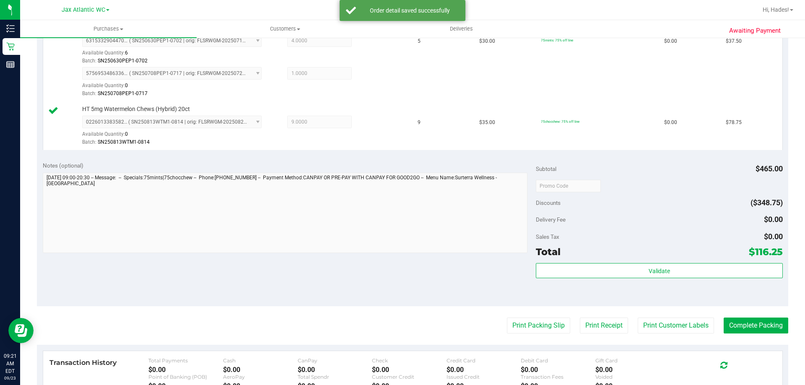
scroll to position [252, 0]
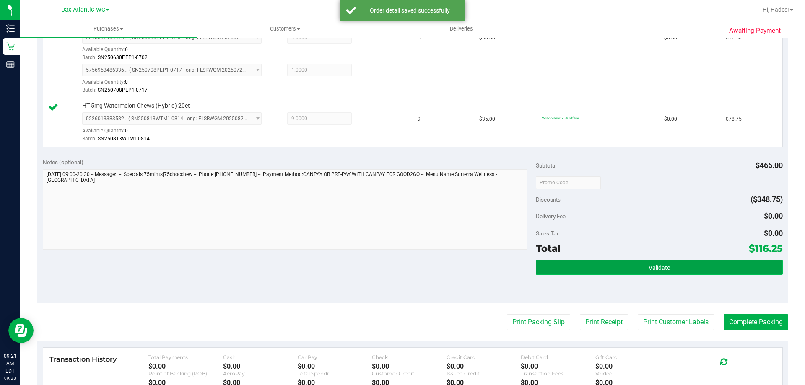
click at [614, 268] on button "Validate" at bounding box center [659, 267] width 247 height 15
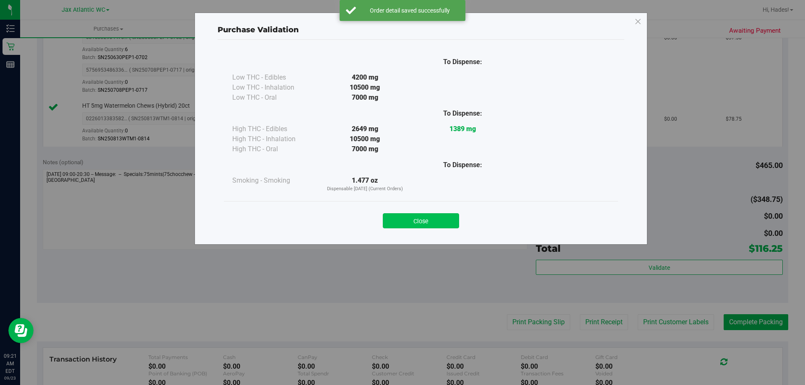
click at [427, 223] on button "Close" at bounding box center [421, 220] width 76 height 15
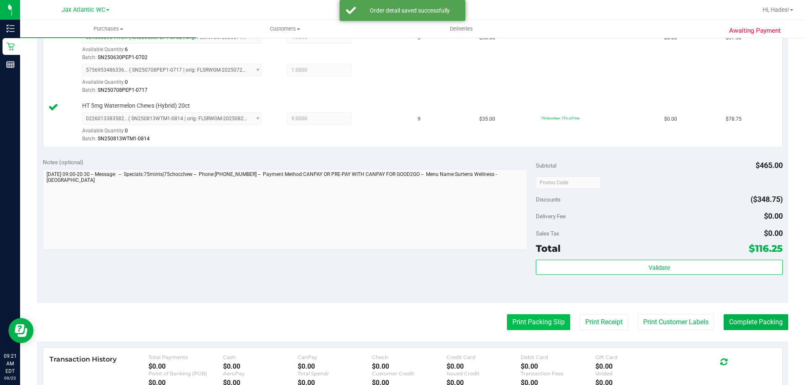
click at [546, 320] on button "Print Packing Slip" at bounding box center [538, 323] width 63 height 16
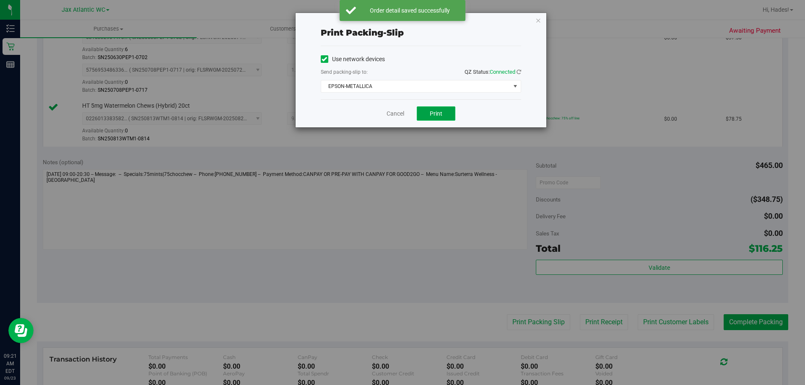
click at [443, 116] on button "Print" at bounding box center [436, 114] width 39 height 14
click at [395, 114] on link "Cancel" at bounding box center [396, 113] width 18 height 9
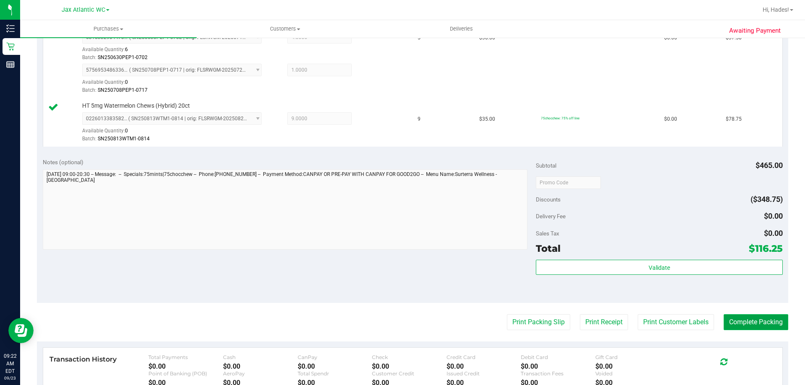
click at [739, 318] on button "Complete Packing" at bounding box center [756, 323] width 65 height 16
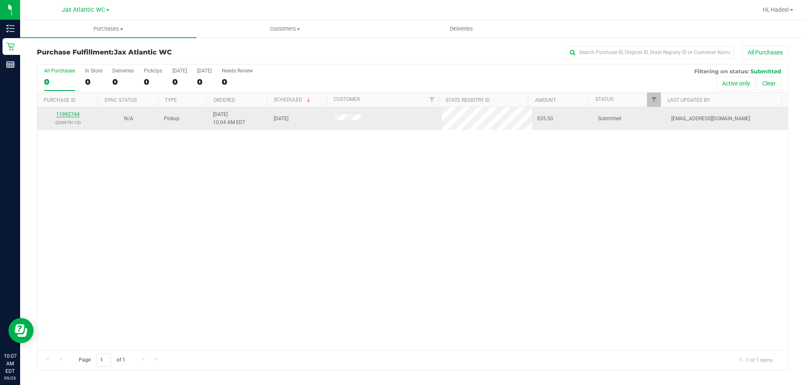
click at [73, 114] on link "11992744" at bounding box center [67, 115] width 23 height 6
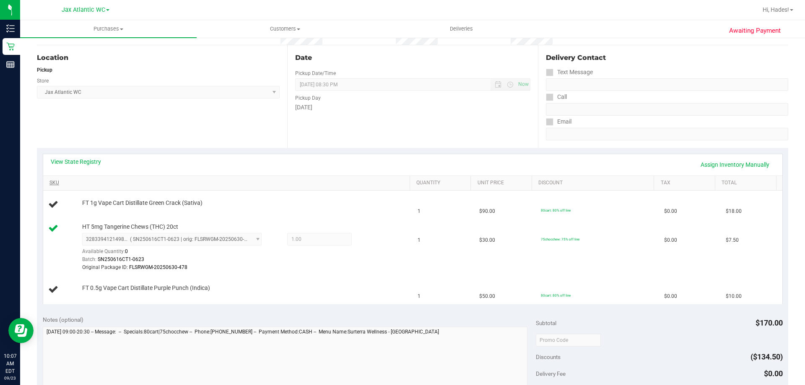
scroll to position [84, 0]
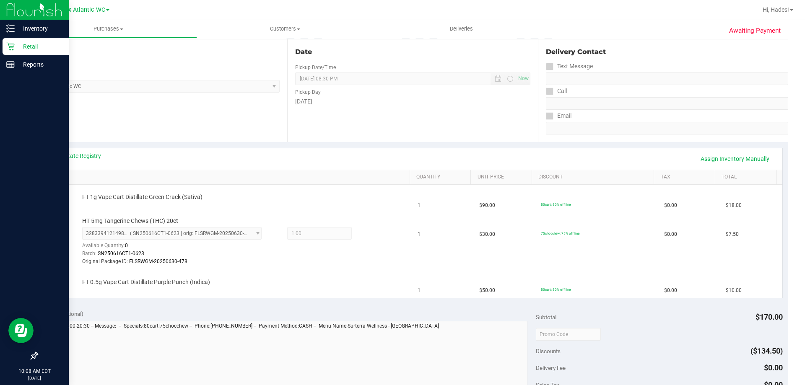
click at [37, 43] on p "Retail" at bounding box center [40, 47] width 50 height 10
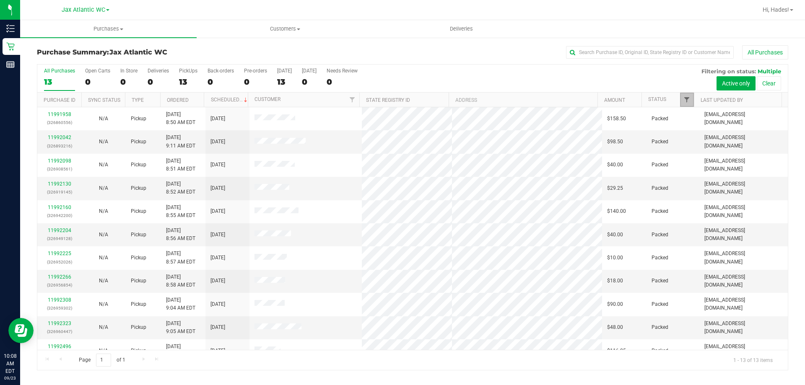
click at [685, 97] on span "Filter" at bounding box center [687, 99] width 7 height 7
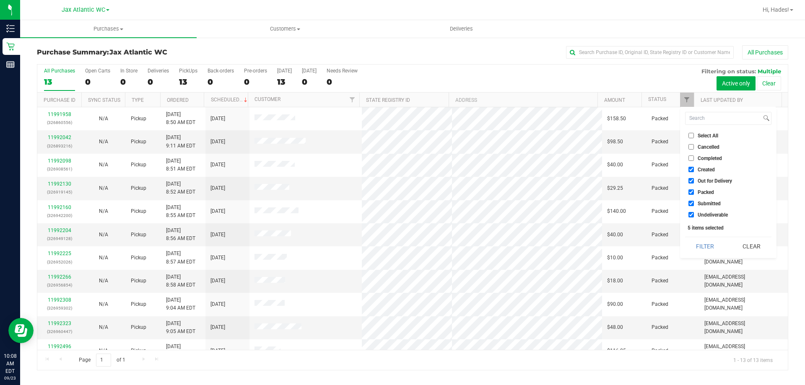
click at [690, 169] on input "Created" at bounding box center [691, 169] width 5 height 5
checkbox input "false"
click at [690, 180] on input "Out for Delivery" at bounding box center [691, 180] width 5 height 5
checkbox input "false"
click at [694, 191] on label "Packed" at bounding box center [702, 192] width 26 height 5
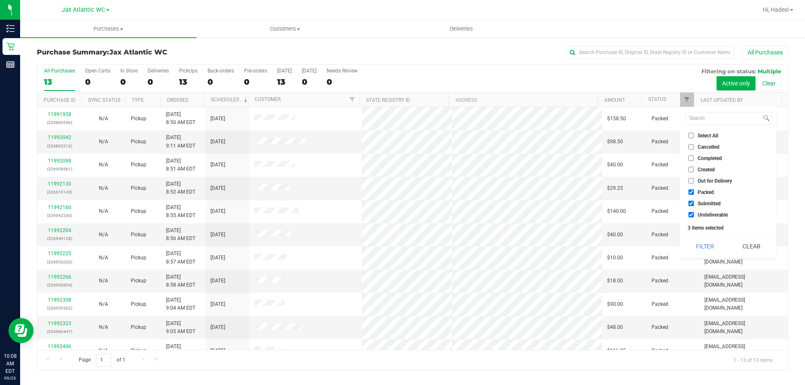
click at [694, 191] on input "Packed" at bounding box center [691, 192] width 5 height 5
checkbox input "false"
click at [691, 215] on input "Undeliverable" at bounding box center [691, 214] width 5 height 5
checkbox input "false"
click at [708, 252] on button "Filter" at bounding box center [705, 246] width 40 height 18
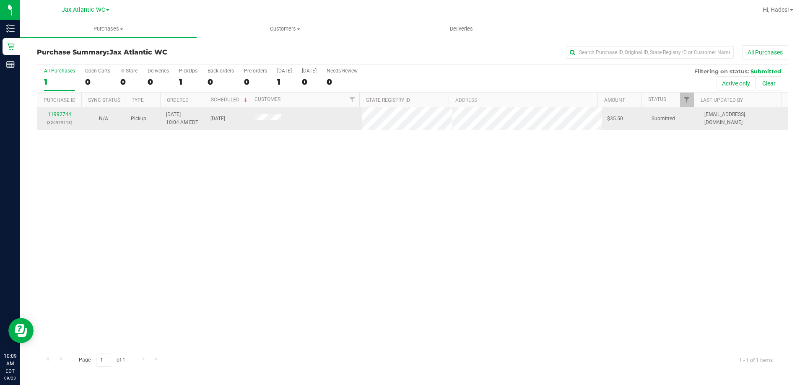
click at [65, 114] on link "11992744" at bounding box center [59, 115] width 23 height 6
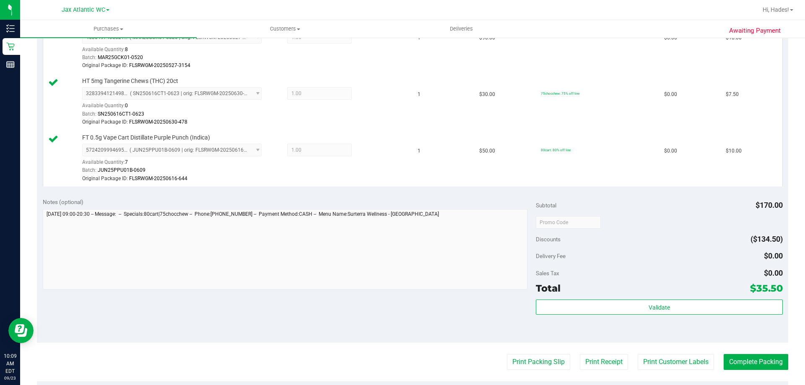
scroll to position [421, 0]
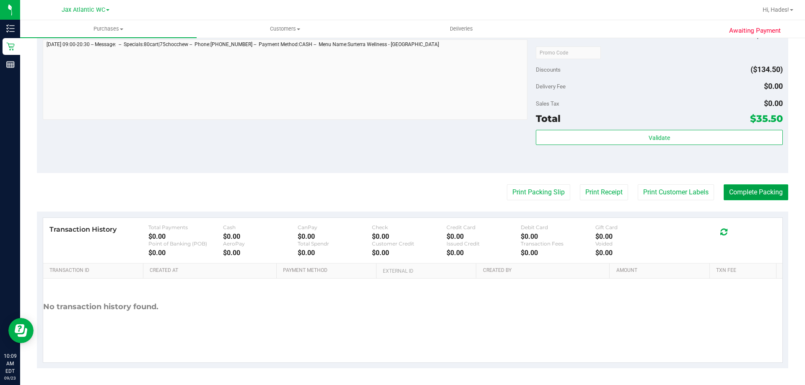
click at [742, 191] on button "Complete Packing" at bounding box center [756, 193] width 65 height 16
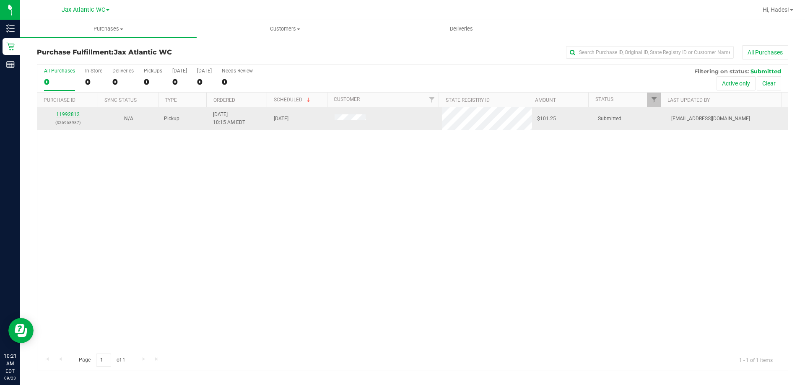
click at [66, 113] on link "11992812" at bounding box center [67, 115] width 23 height 6
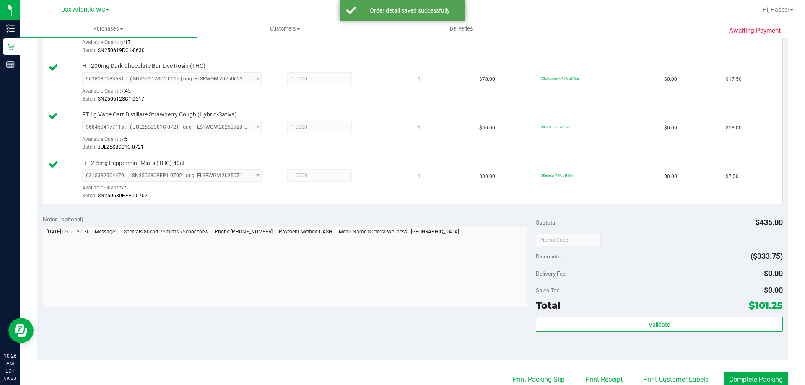
scroll to position [461, 0]
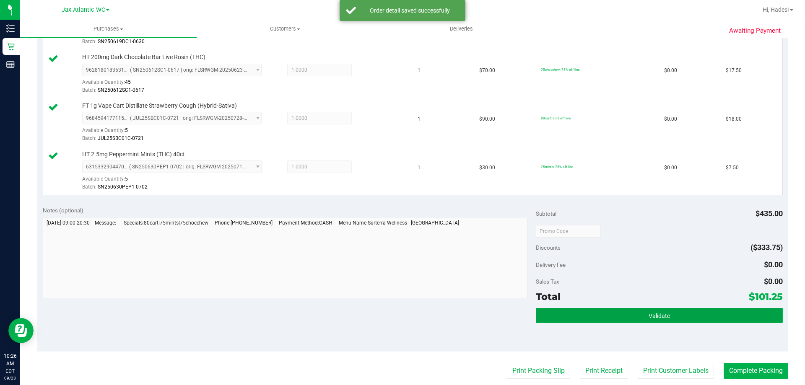
click at [573, 313] on button "Validate" at bounding box center [659, 315] width 247 height 15
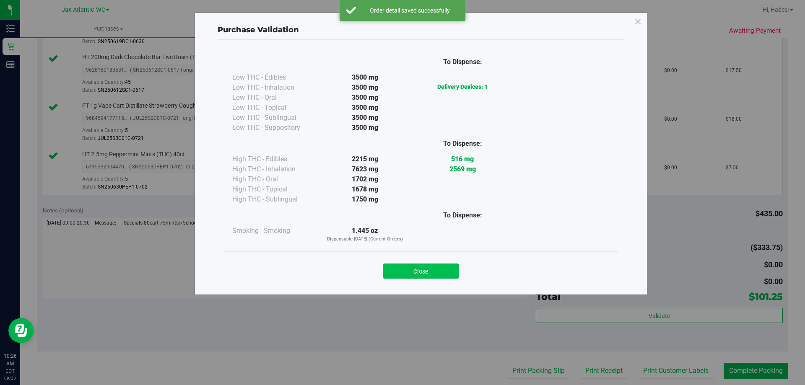
click at [438, 266] on button "Close" at bounding box center [421, 271] width 76 height 15
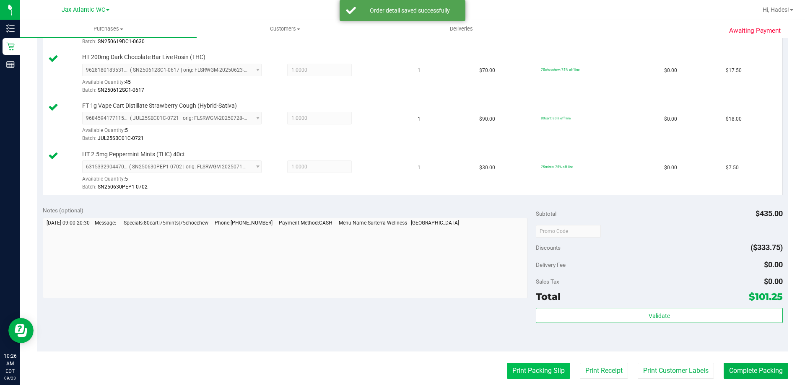
click at [521, 364] on button "Print Packing Slip" at bounding box center [538, 371] width 63 height 16
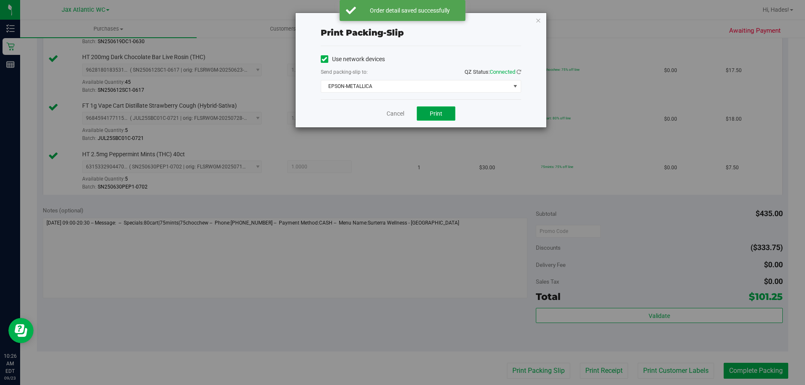
click at [436, 109] on button "Print" at bounding box center [436, 114] width 39 height 14
click at [402, 113] on link "Cancel" at bounding box center [396, 113] width 18 height 9
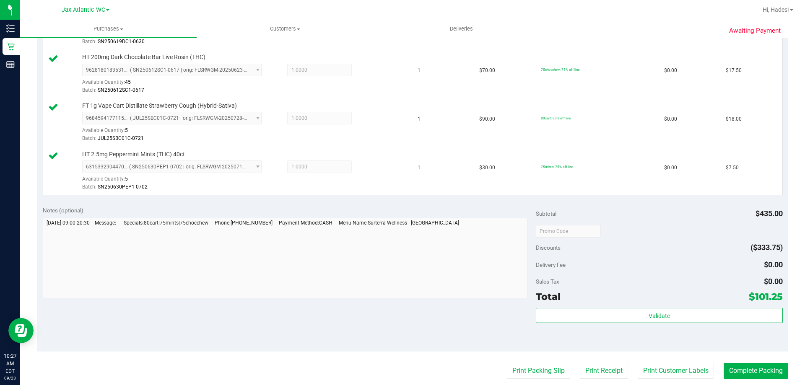
drag, startPoint x: 782, startPoint y: 361, endPoint x: 375, endPoint y: 347, distance: 407.9
click at [369, 348] on div "Notes (optional) Subtotal $435.00 Discounts ($333.75) Delivery Fee $0.00 Sales …" at bounding box center [413, 276] width 752 height 151
click at [756, 366] on button "Complete Packing" at bounding box center [756, 371] width 65 height 16
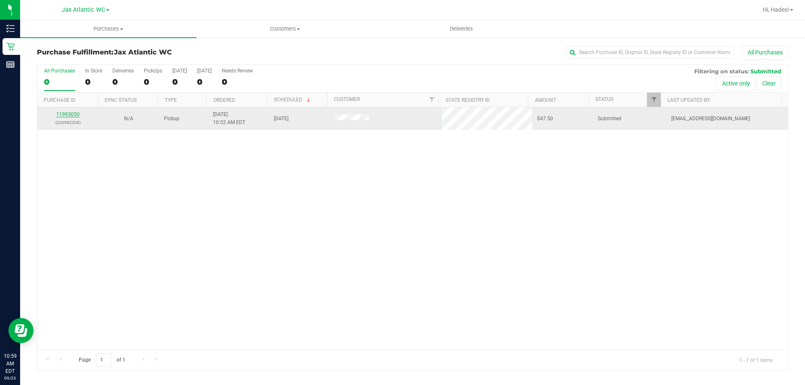
click at [65, 115] on link "11993050" at bounding box center [67, 115] width 23 height 6
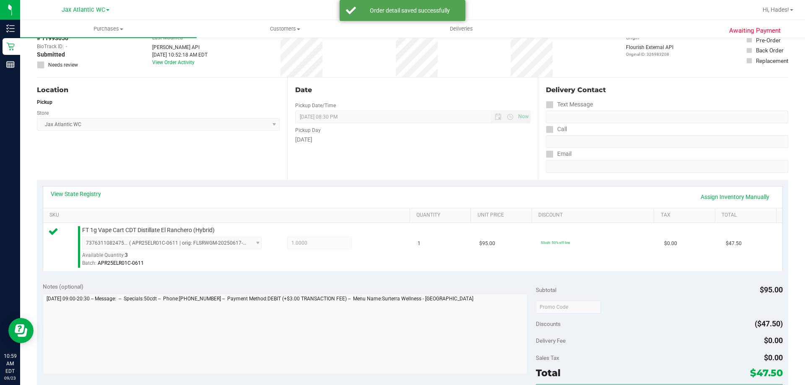
scroll to position [210, 0]
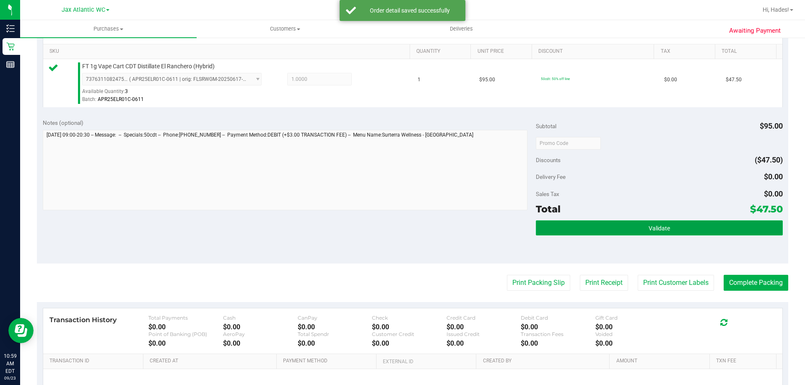
click at [612, 225] on button "Validate" at bounding box center [659, 228] width 247 height 15
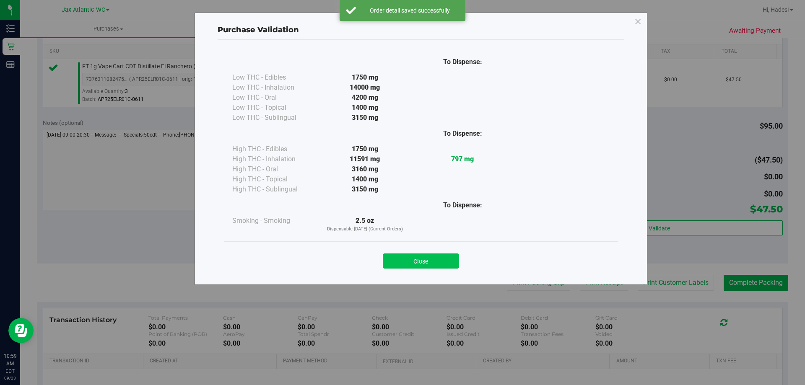
click at [398, 258] on button "Close" at bounding box center [421, 261] width 76 height 15
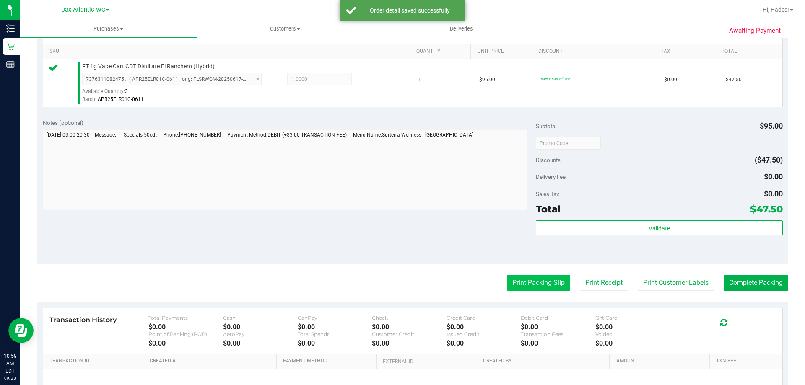
click at [531, 276] on button "Print Packing Slip" at bounding box center [538, 283] width 63 height 16
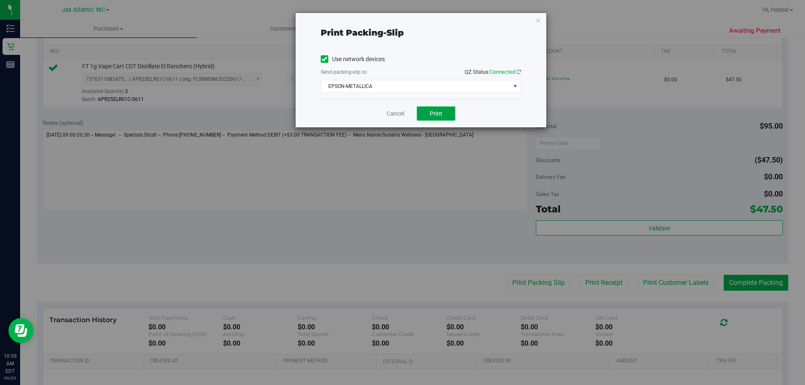
click at [440, 118] on button "Print" at bounding box center [436, 114] width 39 height 14
click at [395, 115] on link "Cancel" at bounding box center [396, 113] width 18 height 9
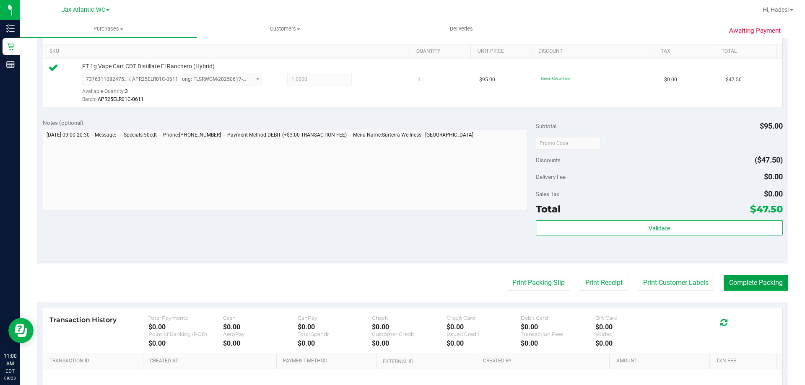
click at [760, 286] on button "Complete Packing" at bounding box center [756, 283] width 65 height 16
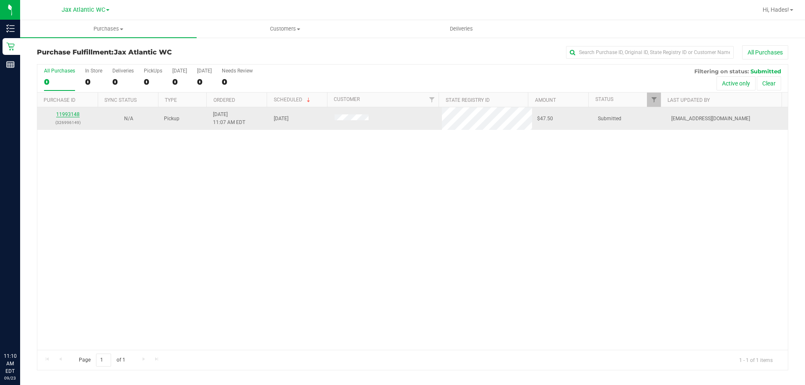
click at [68, 115] on link "11993148" at bounding box center [67, 115] width 23 height 6
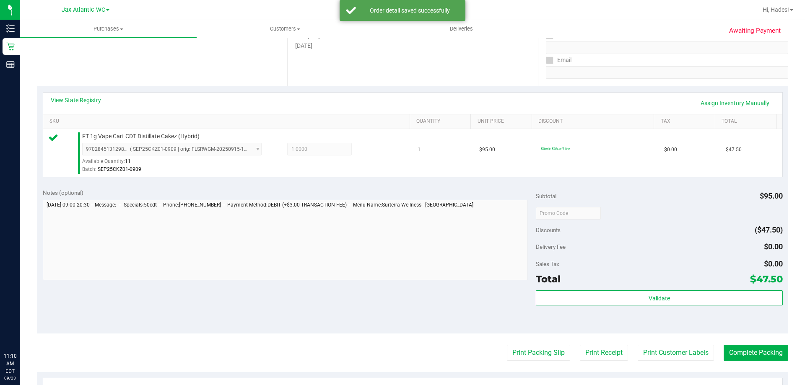
scroll to position [210, 0]
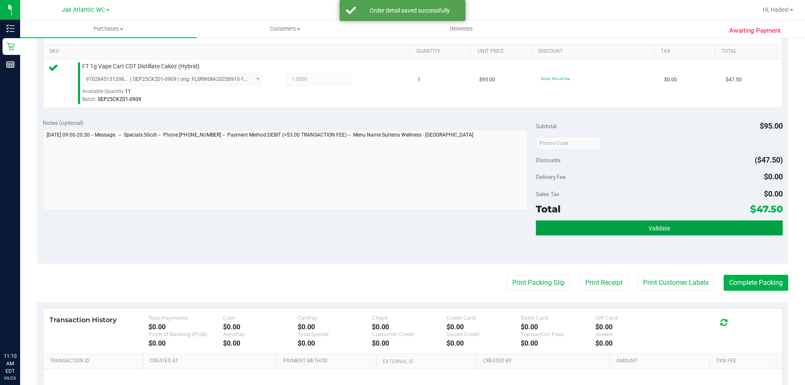
click at [611, 235] on button "Validate" at bounding box center [659, 228] width 247 height 15
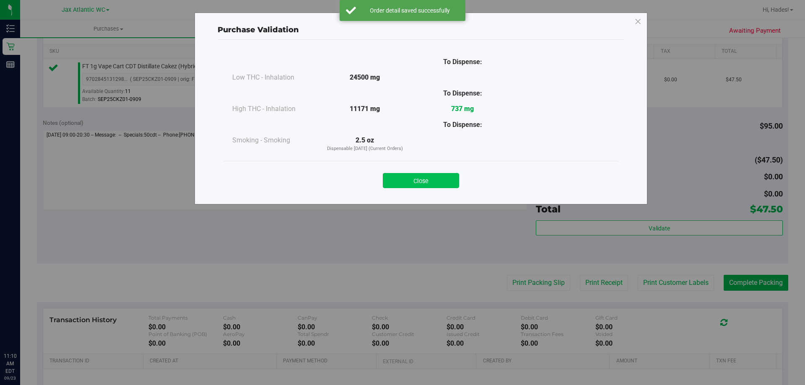
click at [442, 178] on button "Close" at bounding box center [421, 180] width 76 height 15
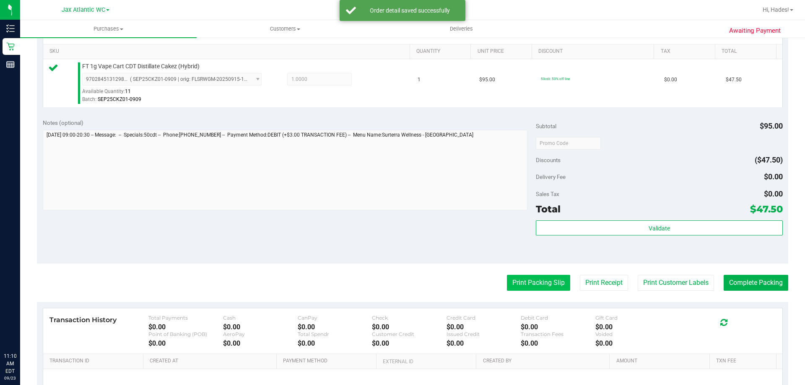
click at [536, 275] on button "Print Packing Slip" at bounding box center [538, 283] width 63 height 16
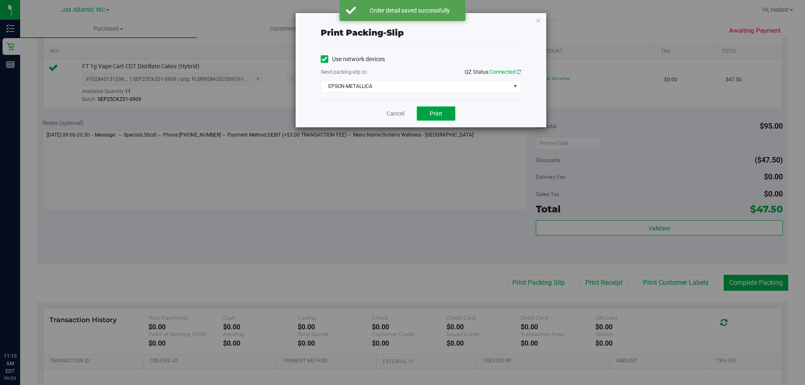
click at [440, 111] on span "Print" at bounding box center [436, 113] width 13 height 7
click at [399, 115] on link "Cancel" at bounding box center [396, 113] width 18 height 9
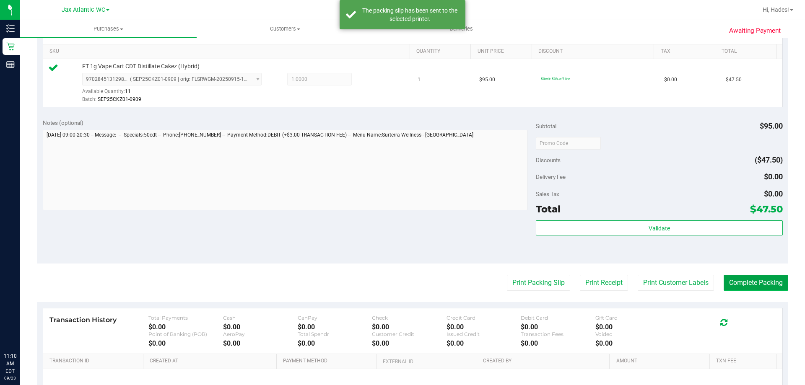
click at [764, 281] on button "Complete Packing" at bounding box center [756, 283] width 65 height 16
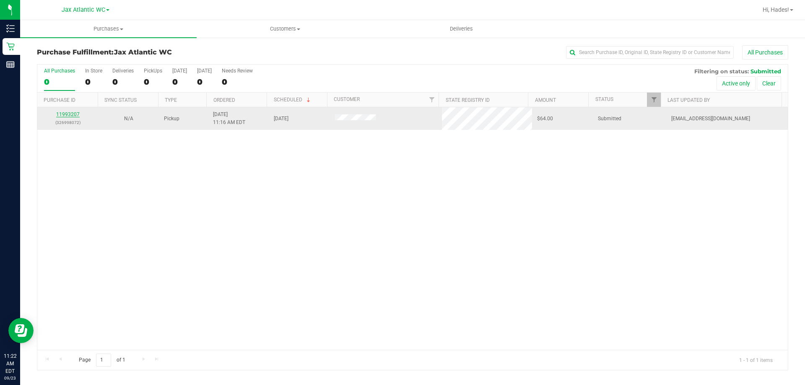
click at [73, 114] on link "11993207" at bounding box center [67, 115] width 23 height 6
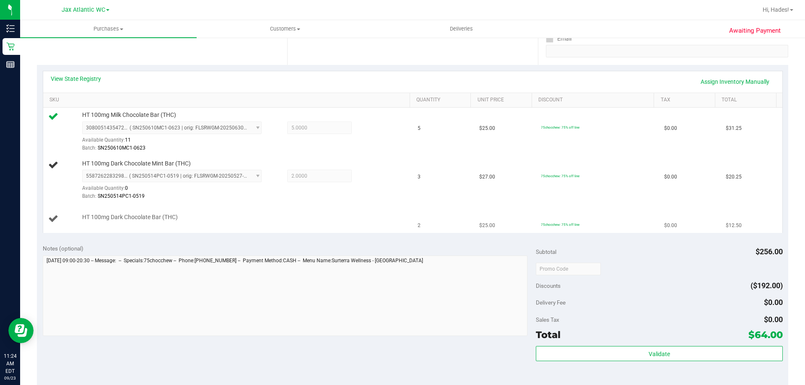
scroll to position [168, 0]
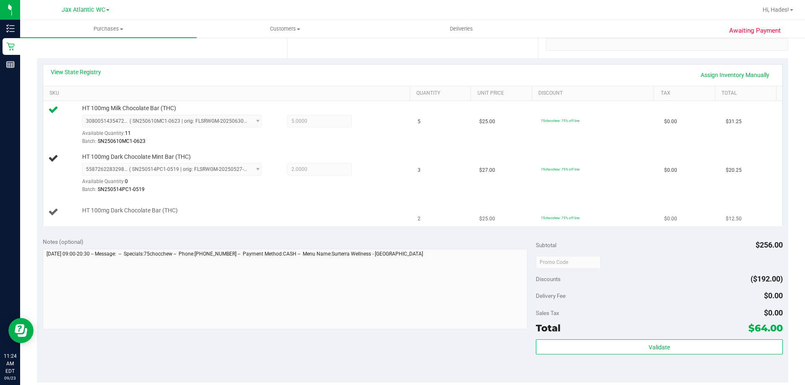
click at [373, 204] on td "HT 100mg Dark Chocolate Bar (THC)" at bounding box center [228, 212] width 370 height 28
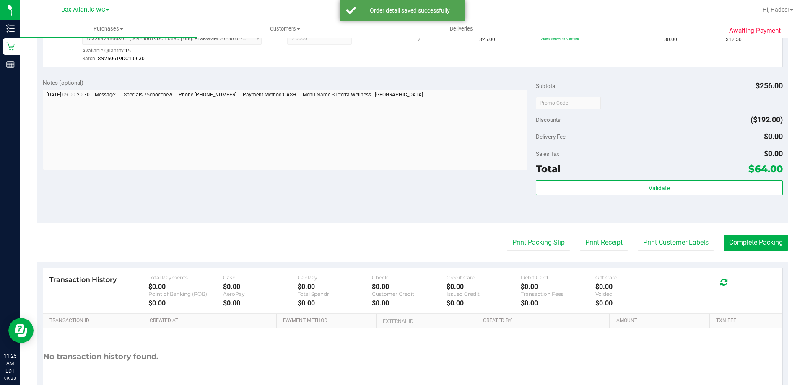
scroll to position [419, 0]
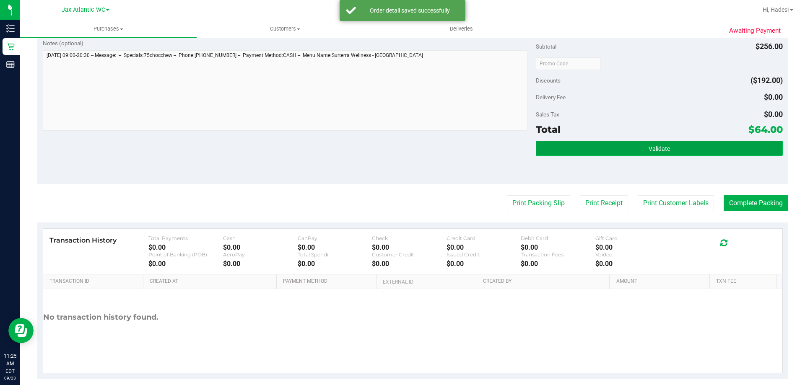
click at [640, 147] on button "Validate" at bounding box center [659, 148] width 247 height 15
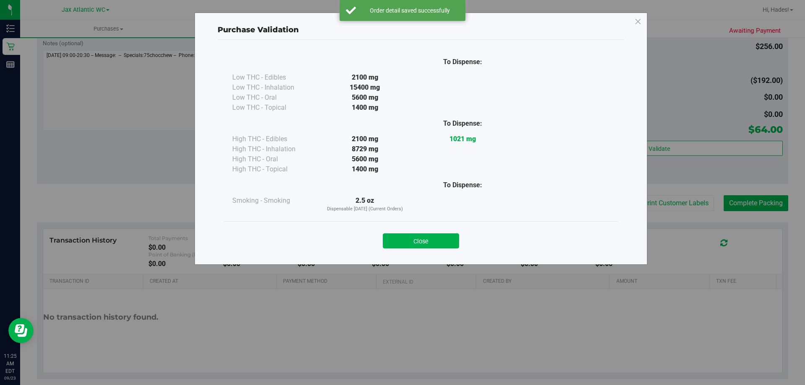
drag, startPoint x: 403, startPoint y: 241, endPoint x: 495, endPoint y: 219, distance: 95.3
click at [403, 241] on button "Close" at bounding box center [421, 241] width 76 height 15
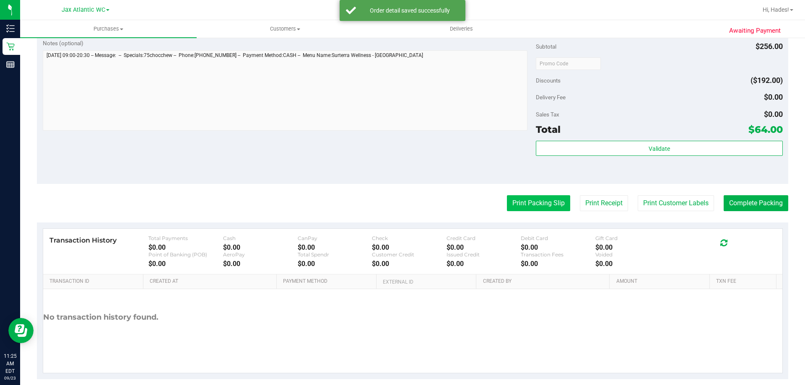
click at [544, 197] on button "Print Packing Slip" at bounding box center [538, 203] width 63 height 16
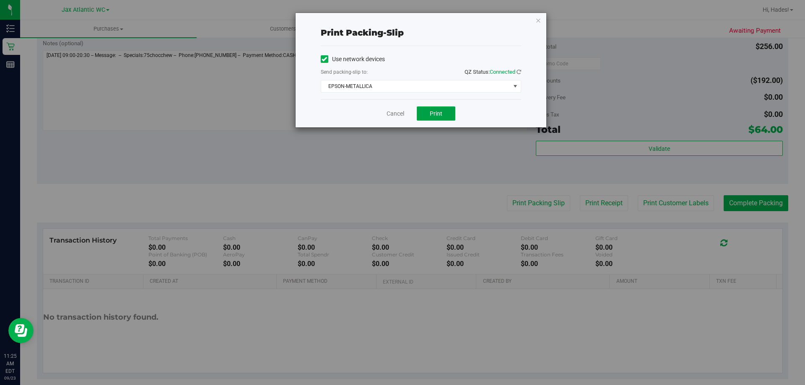
click at [442, 116] on span "Print" at bounding box center [436, 113] width 13 height 7
click at [360, 120] on div "Cancel Print" at bounding box center [421, 113] width 200 height 28
drag, startPoint x: 403, startPoint y: 115, endPoint x: 414, endPoint y: 115, distance: 11.3
click at [403, 115] on link "Cancel" at bounding box center [396, 113] width 18 height 9
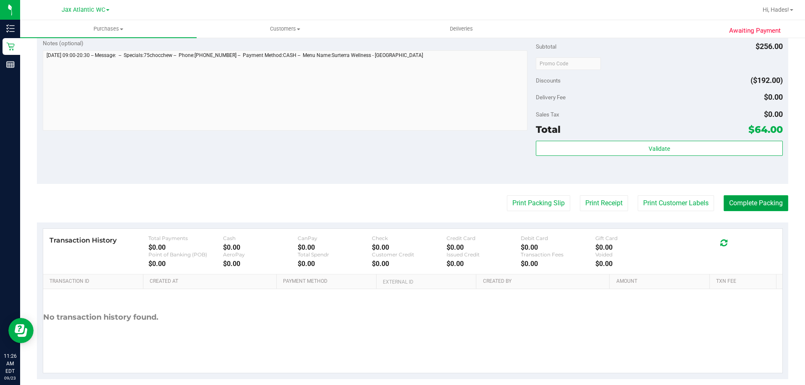
click at [755, 202] on button "Complete Packing" at bounding box center [756, 203] width 65 height 16
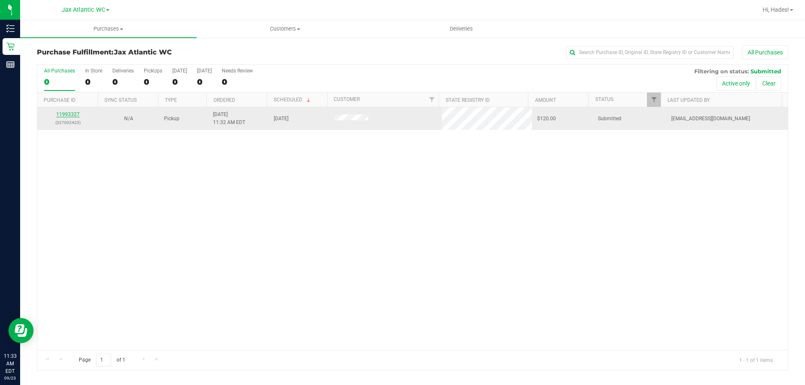
click at [72, 113] on link "11993327" at bounding box center [67, 115] width 23 height 6
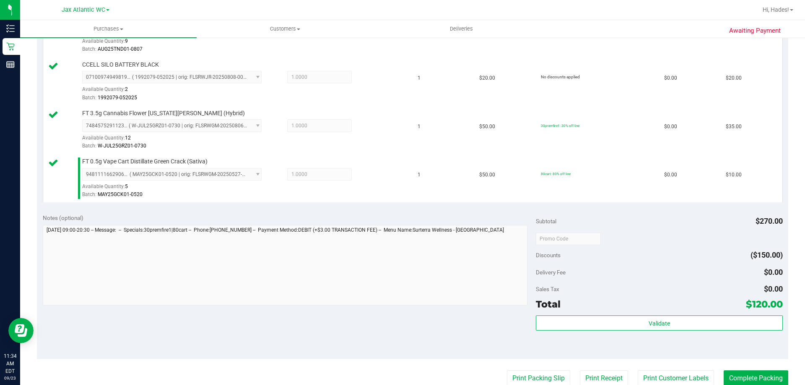
scroll to position [419, 0]
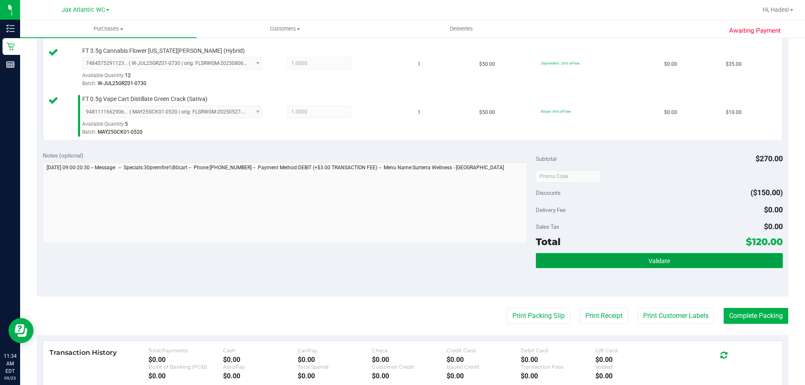
click at [596, 260] on button "Validate" at bounding box center [659, 260] width 247 height 15
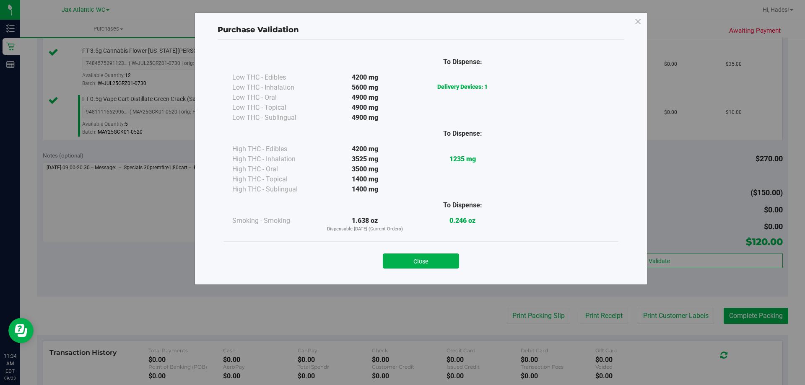
drag, startPoint x: 414, startPoint y: 252, endPoint x: 420, endPoint y: 262, distance: 12.1
click at [414, 252] on div "Close" at bounding box center [421, 258] width 382 height 21
click at [423, 268] on button "Close" at bounding box center [421, 261] width 76 height 15
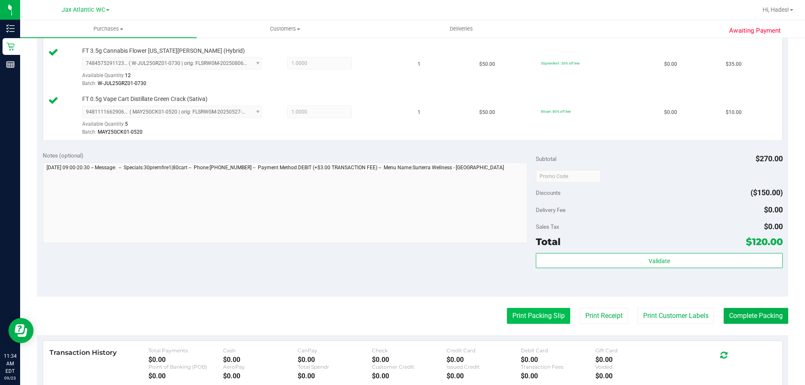
click at [518, 311] on button "Print Packing Slip" at bounding box center [538, 316] width 63 height 16
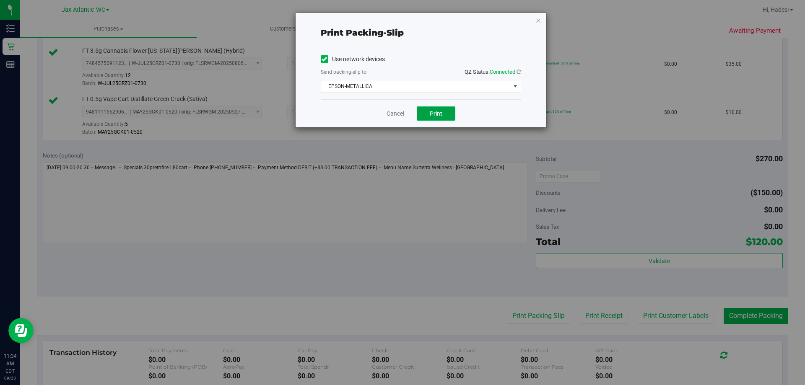
click at [437, 116] on span "Print" at bounding box center [436, 113] width 13 height 7
click at [396, 113] on link "Cancel" at bounding box center [396, 113] width 18 height 9
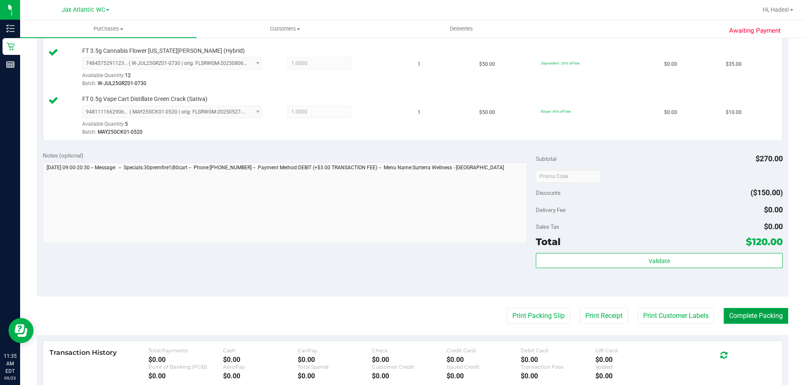
click at [734, 317] on button "Complete Packing" at bounding box center [756, 316] width 65 height 16
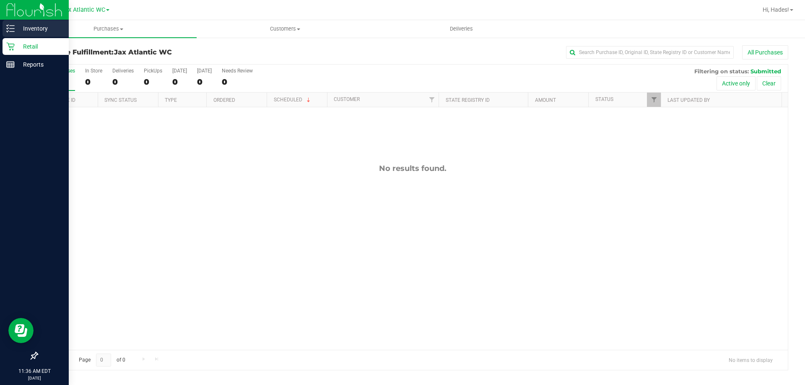
click at [36, 28] on p "Inventory" at bounding box center [40, 28] width 50 height 10
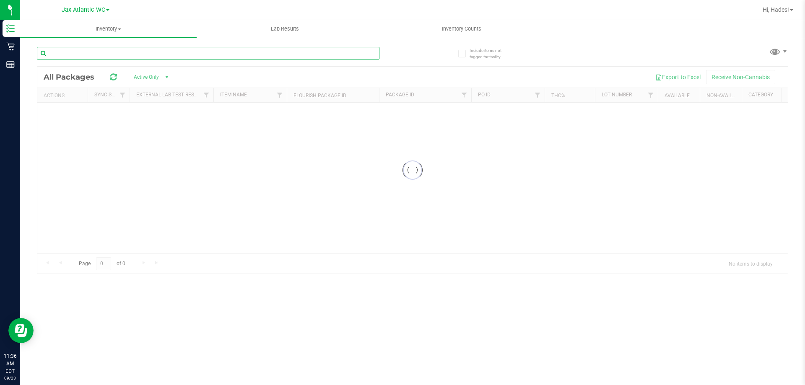
click at [123, 52] on input "text" at bounding box center [208, 53] width 343 height 13
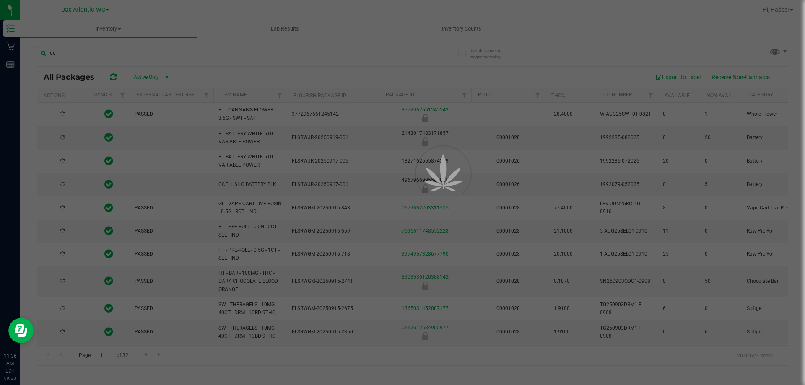
type input "ddf"
type input "2026-03-16"
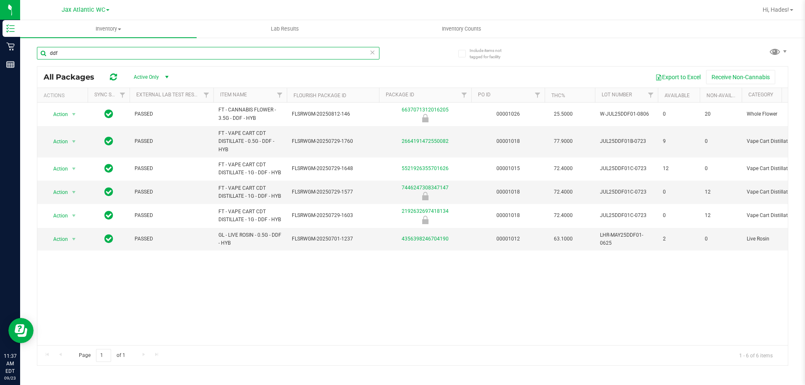
type input "ddf"
click at [372, 54] on icon at bounding box center [372, 52] width 6 height 10
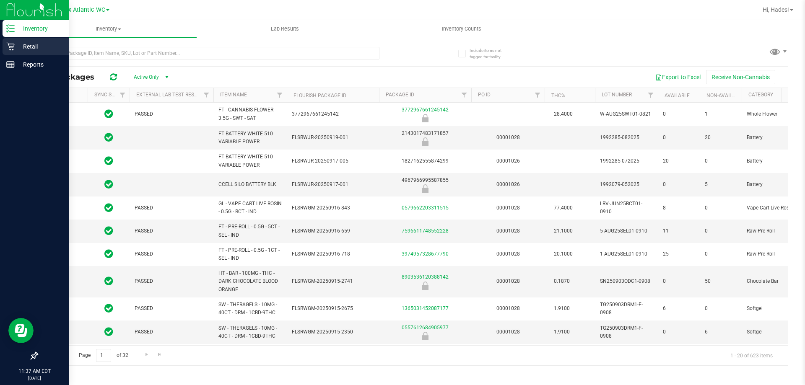
click at [24, 43] on p "Retail" at bounding box center [40, 47] width 50 height 10
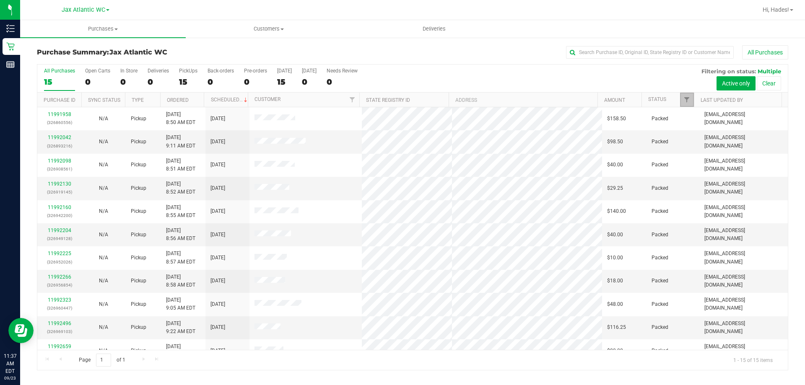
click at [680, 98] on link "Filter" at bounding box center [687, 100] width 14 height 14
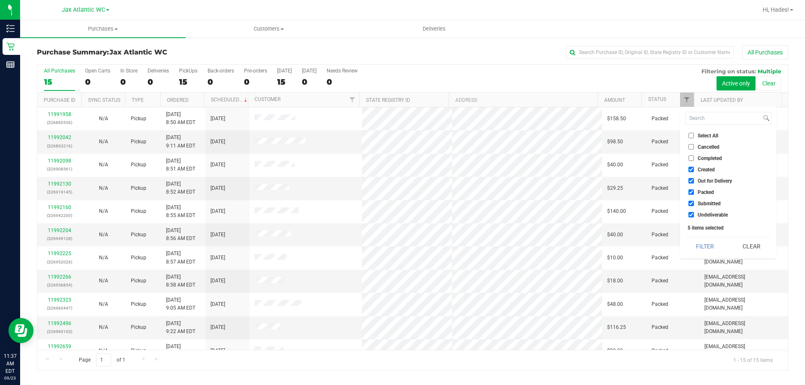
click at [692, 169] on input "Created" at bounding box center [691, 169] width 5 height 5
checkbox input "false"
click at [690, 179] on input "Out for Delivery" at bounding box center [691, 180] width 5 height 5
checkbox input "false"
click at [695, 193] on label "Packed" at bounding box center [702, 192] width 26 height 5
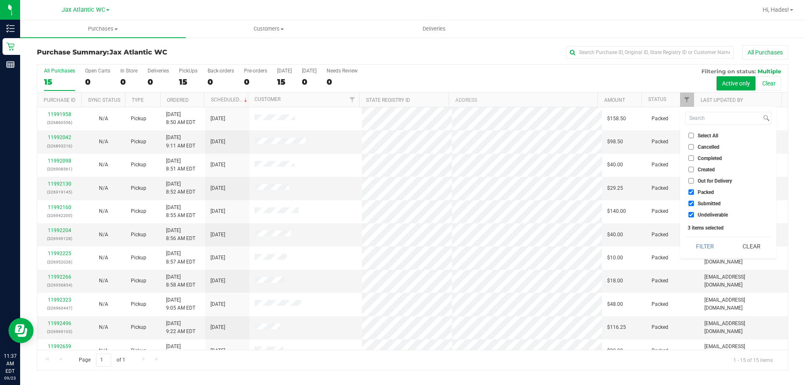
click at [694, 193] on input "Packed" at bounding box center [691, 192] width 5 height 5
checkbox input "false"
click at [692, 215] on input "Undeliverable" at bounding box center [691, 214] width 5 height 5
checkbox input "false"
click at [698, 241] on button "Filter" at bounding box center [705, 246] width 40 height 18
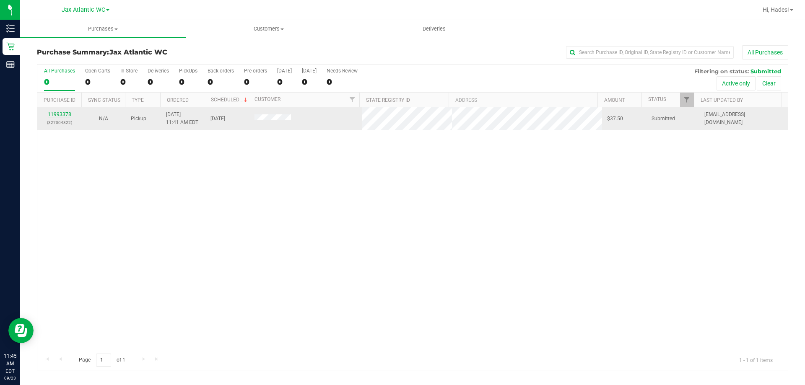
click at [64, 113] on link "11993378" at bounding box center [59, 115] width 23 height 6
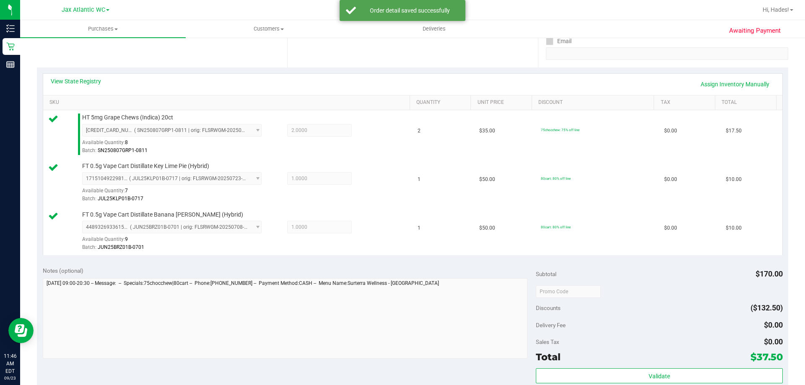
scroll to position [294, 0]
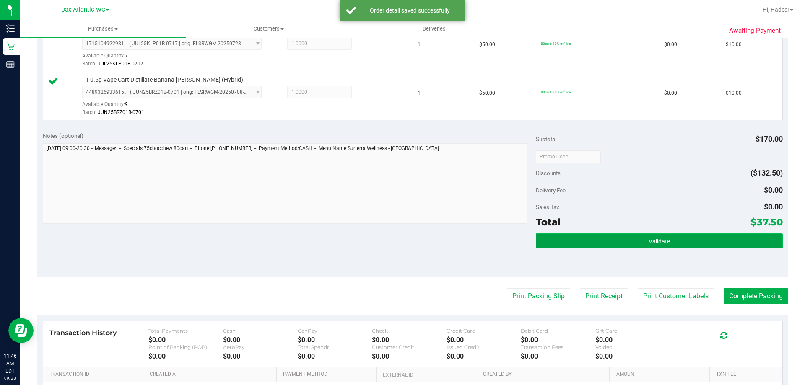
click at [692, 236] on button "Validate" at bounding box center [659, 241] width 247 height 15
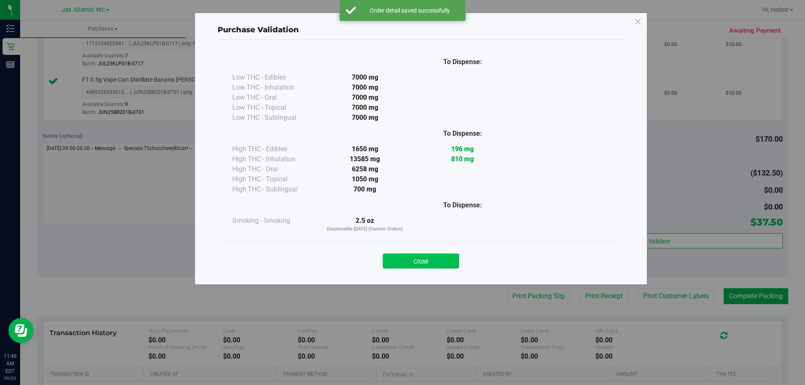
click at [428, 260] on button "Close" at bounding box center [421, 261] width 76 height 15
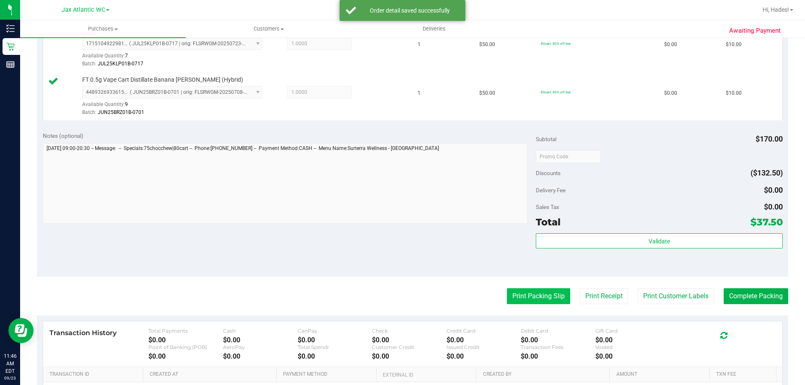
click at [516, 303] on button "Print Packing Slip" at bounding box center [538, 297] width 63 height 16
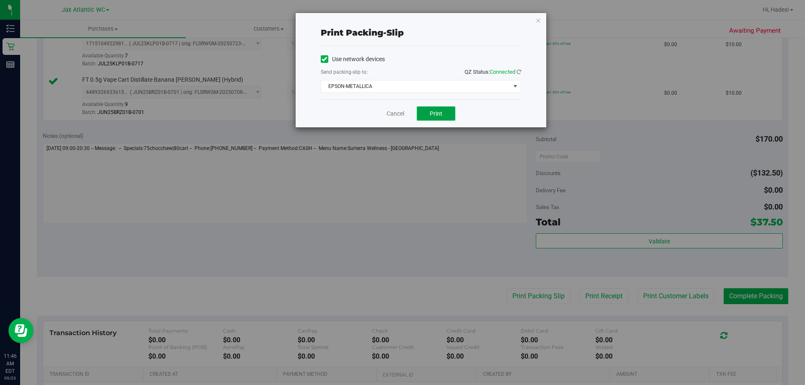
click at [438, 112] on span "Print" at bounding box center [436, 113] width 13 height 7
click at [399, 113] on link "Cancel" at bounding box center [396, 113] width 18 height 9
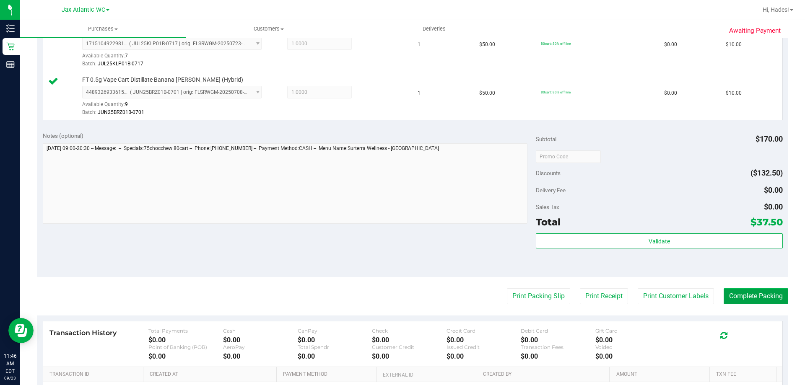
click at [772, 295] on button "Complete Packing" at bounding box center [756, 297] width 65 height 16
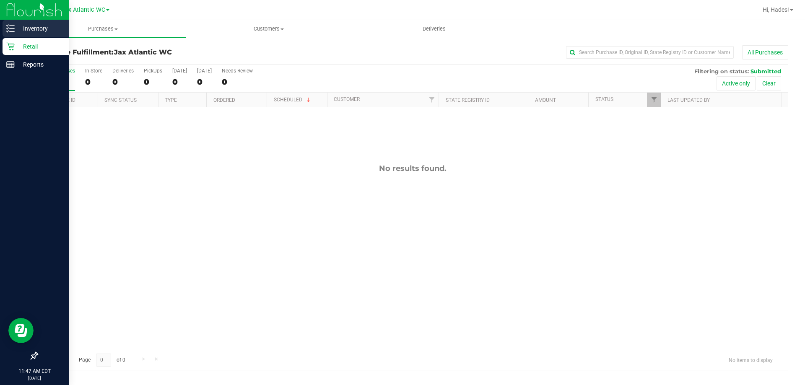
click at [0, 26] on link "Inventory" at bounding box center [34, 29] width 69 height 18
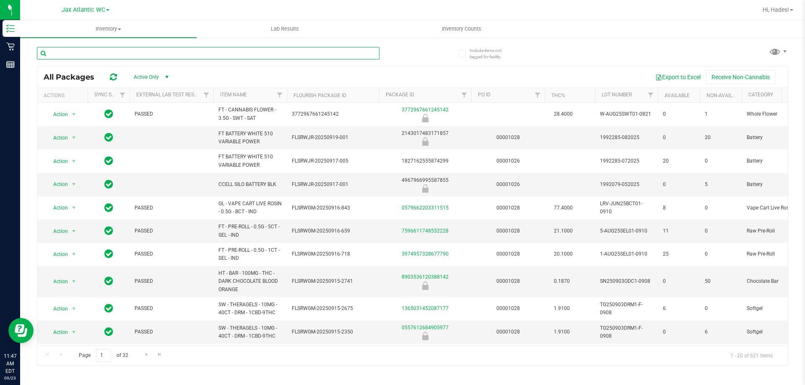
click at [149, 54] on input "text" at bounding box center [208, 53] width 343 height 13
type input "arz"
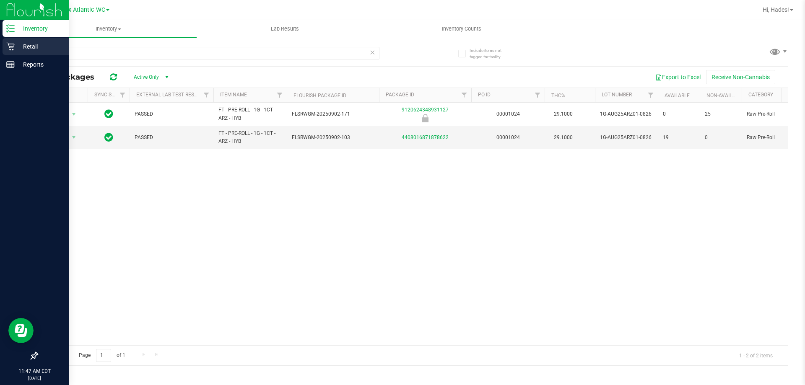
click at [23, 38] on div "Retail" at bounding box center [36, 46] width 66 height 17
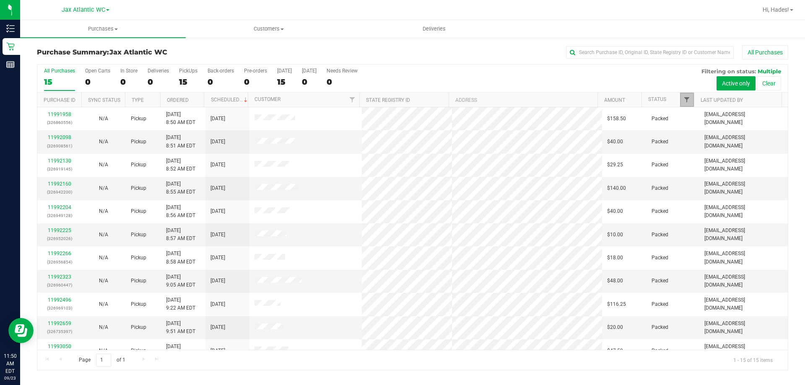
click at [684, 99] on span "Filter" at bounding box center [687, 99] width 7 height 7
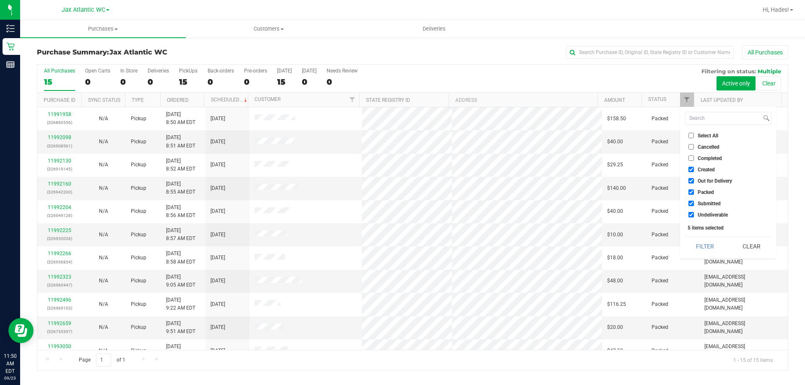
click at [692, 168] on input "Created" at bounding box center [691, 169] width 5 height 5
checkbox input "false"
click at [689, 183] on input "Out for Delivery" at bounding box center [691, 180] width 5 height 5
checkbox input "false"
click at [691, 195] on input "Packed" at bounding box center [691, 192] width 5 height 5
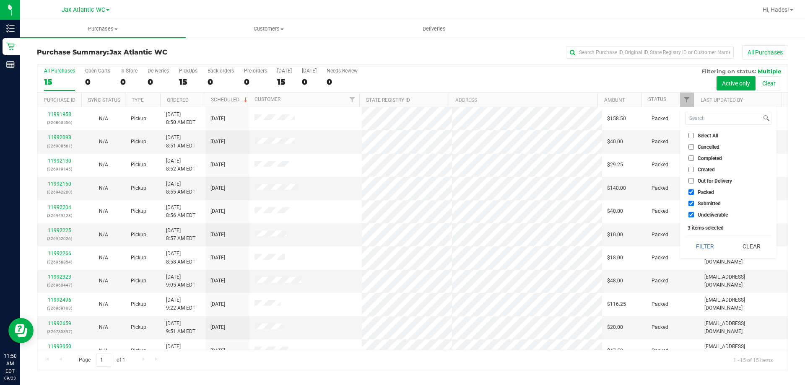
checkbox input "false"
click at [688, 213] on li "Undeliverable" at bounding box center [728, 215] width 86 height 9
click at [690, 214] on input "Undeliverable" at bounding box center [691, 214] width 5 height 5
checkbox input "false"
click at [707, 247] on button "Filter" at bounding box center [705, 246] width 40 height 18
